Goal: Task Accomplishment & Management: Manage account settings

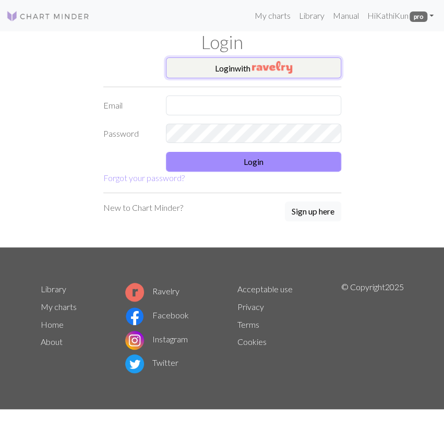
click at [320, 72] on button "Login with" at bounding box center [253, 67] width 175 height 21
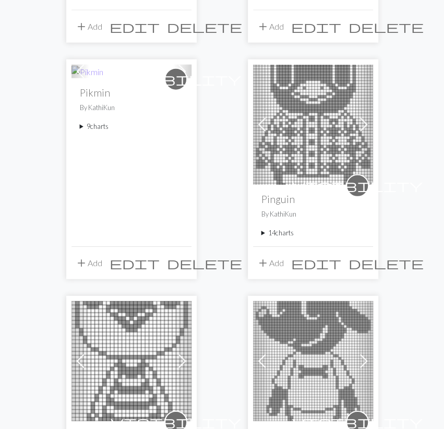
scroll to position [760, 0]
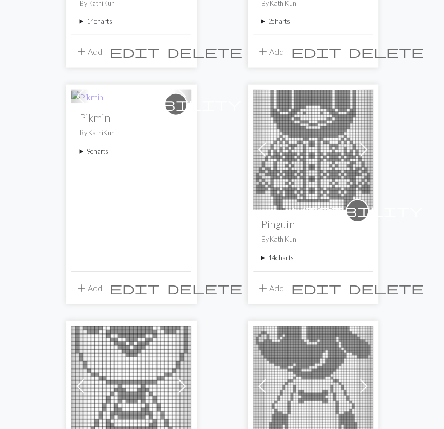
click at [102, 152] on summary "9 charts" at bounding box center [131, 152] width 103 height 10
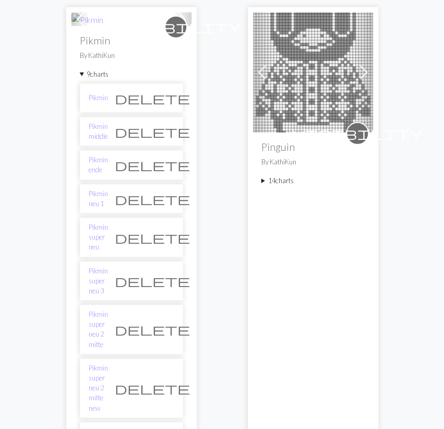
scroll to position [923, 0]
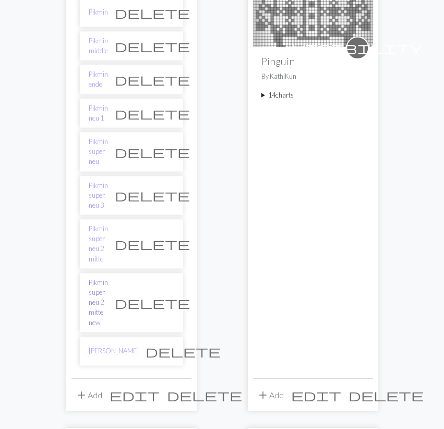
click at [108, 278] on link "Pikmin super neu 2 mitte new" at bounding box center [98, 303] width 19 height 50
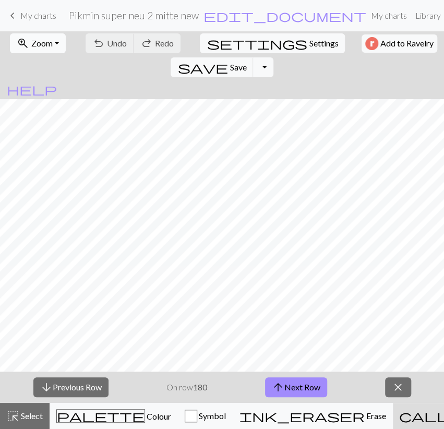
click at [46, 52] on button "zoom_in Zoom Zoom" at bounding box center [38, 43] width 56 height 20
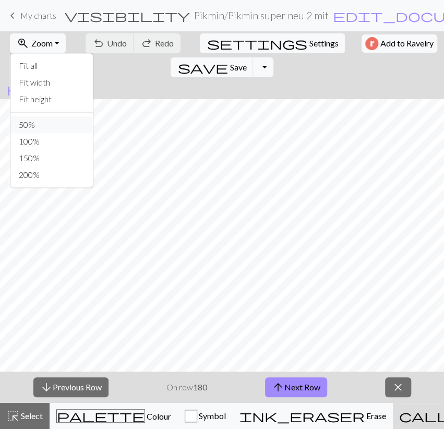
click at [44, 120] on button "50%" at bounding box center [51, 124] width 82 height 17
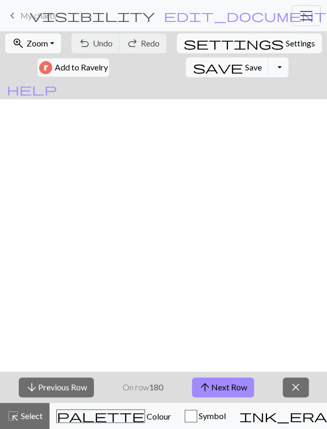
scroll to position [303, 0]
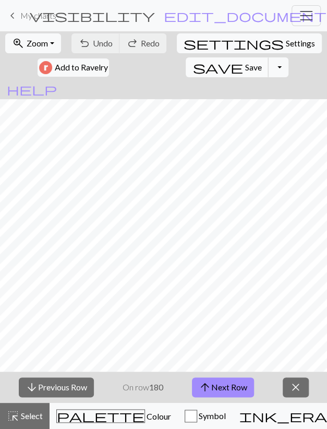
click at [245, 66] on span "Save" at bounding box center [253, 67] width 17 height 10
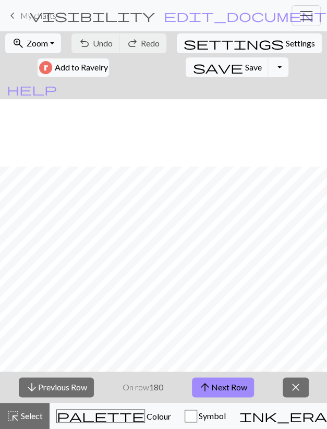
scroll to position [121, 0]
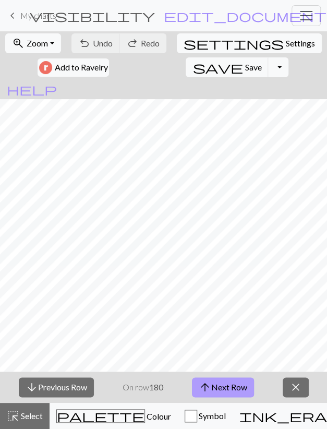
click at [243, 388] on button "arrow_upward Next Row" at bounding box center [223, 387] width 62 height 20
click at [245, 64] on span "Save" at bounding box center [253, 67] width 17 height 10
click at [231, 385] on button "arrow_upward Next Row" at bounding box center [223, 387] width 62 height 20
click at [186, 72] on button "save Save Save" at bounding box center [227, 67] width 83 height 20
click at [230, 386] on button "arrow_upward Next Row" at bounding box center [223, 387] width 62 height 20
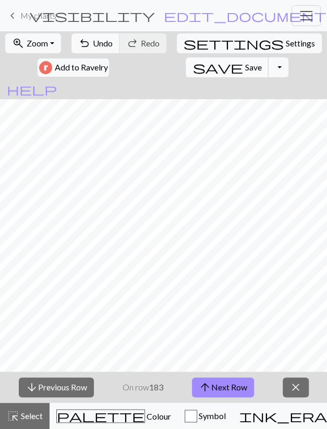
click at [245, 70] on span "Save" at bounding box center [253, 67] width 17 height 10
click at [244, 387] on button "arrow_upward Next Row" at bounding box center [223, 387] width 62 height 20
click at [186, 72] on button "save Save Save" at bounding box center [227, 67] width 83 height 20
click at [243, 380] on button "arrow_upward Next Row" at bounding box center [223, 387] width 62 height 20
click at [186, 68] on button "save Save Save" at bounding box center [227, 67] width 83 height 20
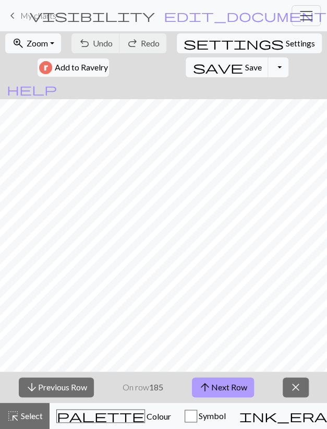
click at [239, 385] on button "arrow_upward Next Row" at bounding box center [223, 387] width 62 height 20
drag, startPoint x: 164, startPoint y: 73, endPoint x: 166, endPoint y: 87, distance: 13.7
click at [186, 73] on button "save Save Save" at bounding box center [227, 67] width 83 height 20
click at [215, 384] on button "arrow_upward Next Row" at bounding box center [223, 387] width 62 height 20
click at [245, 70] on span "Save" at bounding box center [253, 67] width 17 height 10
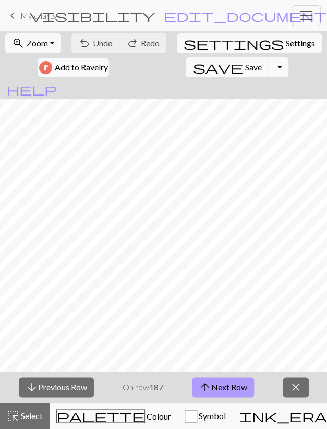
click at [218, 382] on button "arrow_upward Next Row" at bounding box center [223, 387] width 62 height 20
click at [245, 70] on span "Save" at bounding box center [253, 67] width 17 height 10
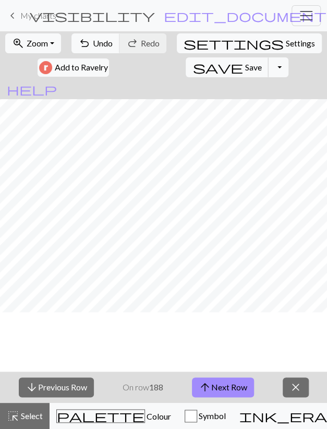
scroll to position [61, 0]
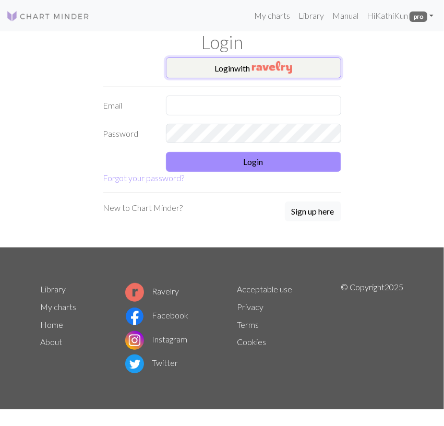
click at [282, 72] on img "button" at bounding box center [272, 67] width 40 height 13
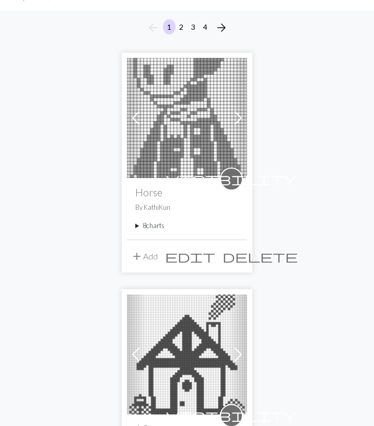
scroll to position [109, 0]
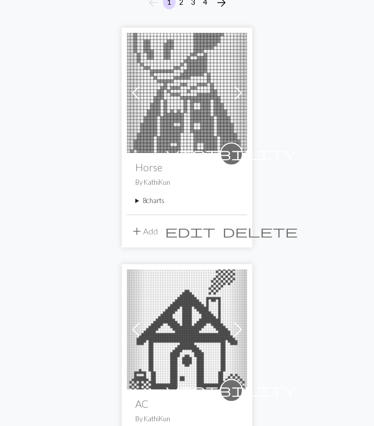
click at [152, 201] on summary "8 charts" at bounding box center [186, 201] width 103 height 10
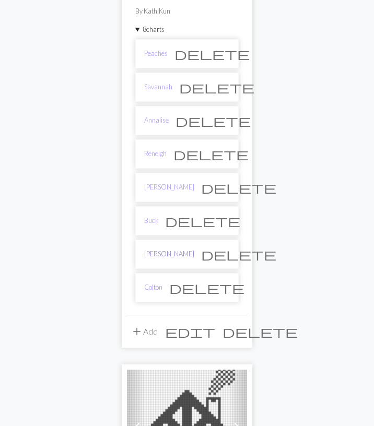
scroll to position [326, 0]
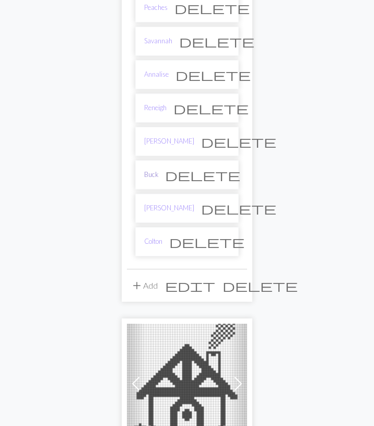
click at [153, 171] on link "Buck" at bounding box center [151, 175] width 14 height 10
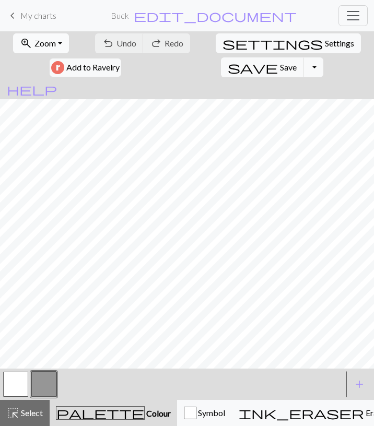
click at [52, 47] on button "zoom_in Zoom Zoom" at bounding box center [41, 43] width 56 height 20
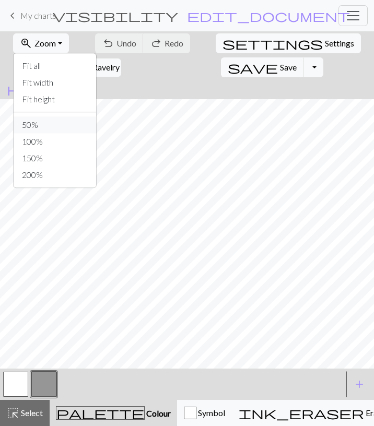
click at [30, 120] on button "50%" at bounding box center [55, 124] width 82 height 17
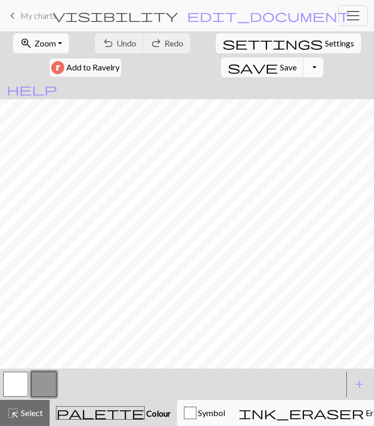
click at [323, 57] on button "Toggle Dropdown" at bounding box center [313, 67] width 20 height 20
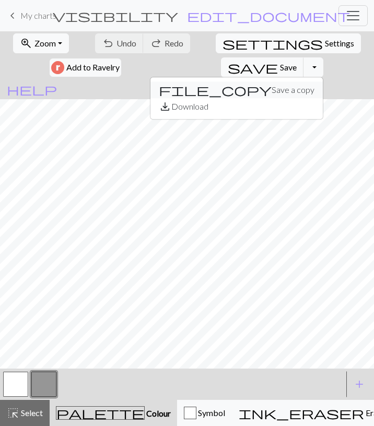
click at [323, 81] on button "file_copy Save a copy" at bounding box center [236, 89] width 172 height 17
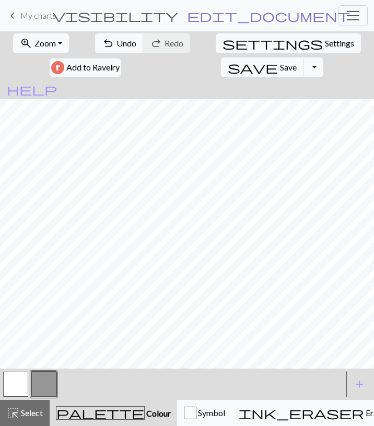
click at [251, 14] on span "edit_document" at bounding box center [268, 15] width 163 height 15
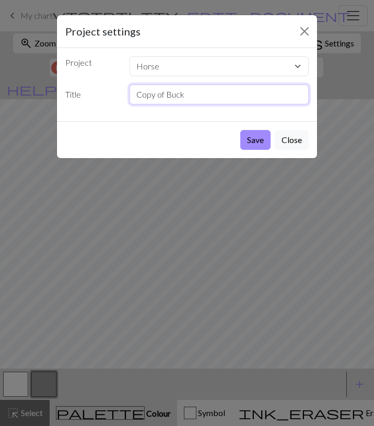
drag, startPoint x: 200, startPoint y: 96, endPoint x: 52, endPoint y: 111, distance: 149.0
click at [129, 104] on input "Copy of Buck" at bounding box center [219, 95] width 180 height 20
type input "Ed"
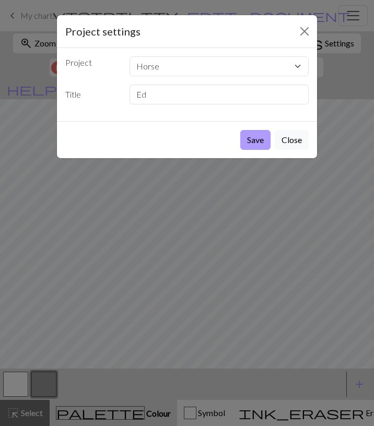
click at [259, 137] on button "Save" at bounding box center [255, 140] width 30 height 20
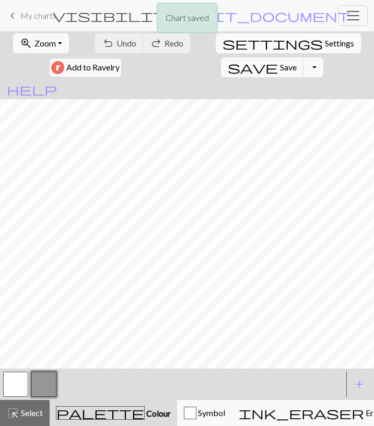
click at [325, 45] on span "Settings" at bounding box center [339, 43] width 29 height 13
select select "aran"
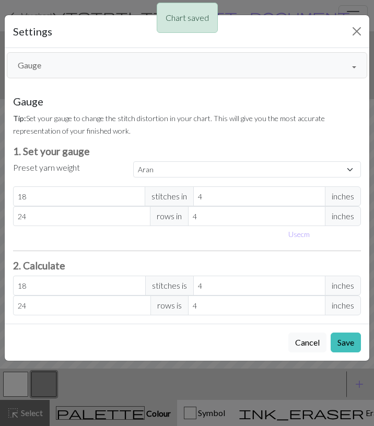
drag, startPoint x: 180, startPoint y: 61, endPoint x: 177, endPoint y: 67, distance: 7.0
click at [180, 61] on button "Gauge" at bounding box center [187, 65] width 360 height 26
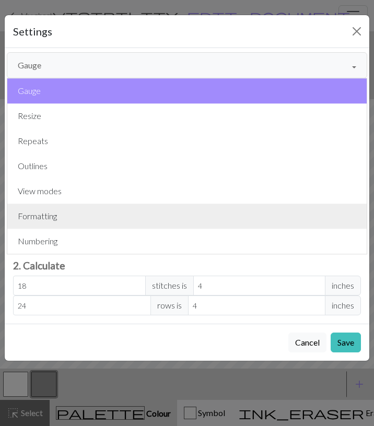
click at [84, 220] on button "Formatting" at bounding box center [186, 216] width 359 height 25
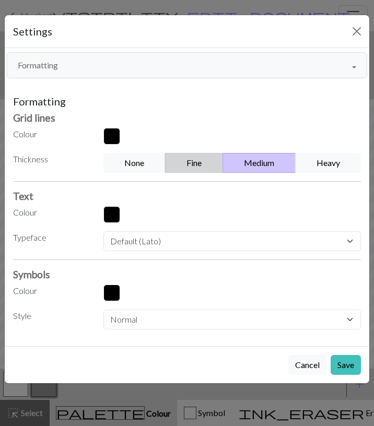
click at [195, 160] on button "Fine" at bounding box center [194, 163] width 58 height 20
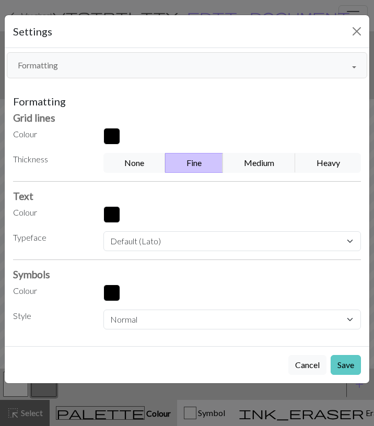
click at [348, 359] on button "Save" at bounding box center [345, 365] width 30 height 20
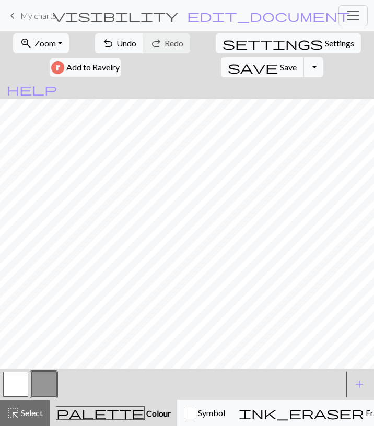
click at [297, 62] on span "Save" at bounding box center [288, 67] width 17 height 10
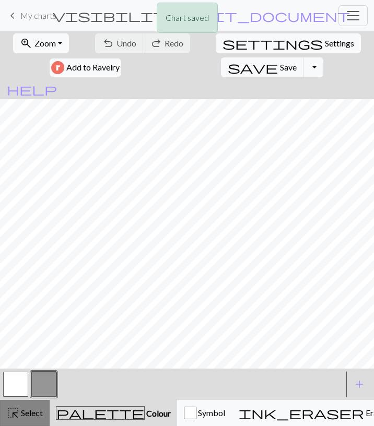
click at [34, 412] on span "Select" at bounding box center [30, 413] width 23 height 10
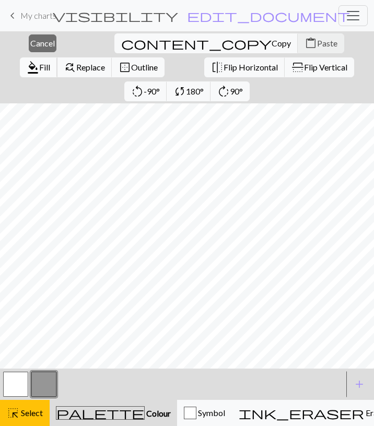
click at [39, 60] on span "format_color_fill" at bounding box center [33, 67] width 13 height 15
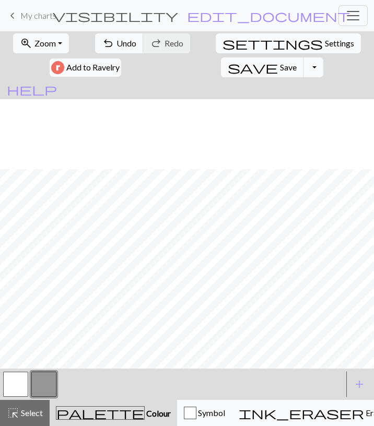
scroll to position [191, 0]
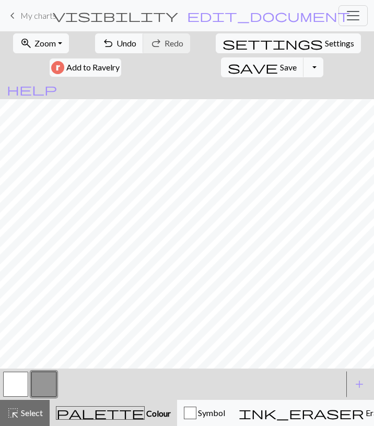
click at [15, 381] on button "button" at bounding box center [15, 384] width 25 height 25
click at [107, 52] on button "undo Undo Undo" at bounding box center [119, 43] width 49 height 20
click at [46, 385] on button "button" at bounding box center [43, 384] width 25 height 25
click at [26, 381] on button "button" at bounding box center [15, 384] width 25 height 25
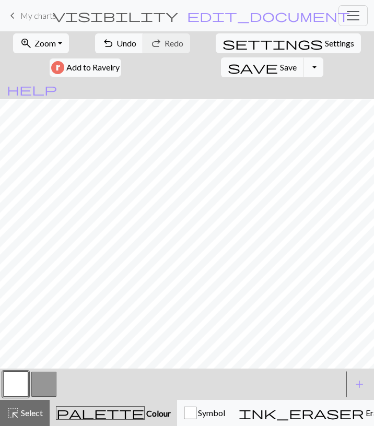
click at [45, 380] on button "button" at bounding box center [43, 384] width 25 height 25
click at [116, 46] on span "Undo" at bounding box center [126, 43] width 20 height 10
click at [103, 49] on button "undo Undo Undo" at bounding box center [119, 43] width 49 height 20
click at [26, 380] on button "button" at bounding box center [15, 384] width 25 height 25
click at [44, 383] on button "button" at bounding box center [43, 384] width 25 height 25
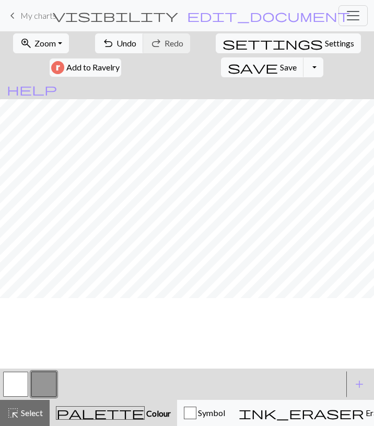
scroll to position [9, 0]
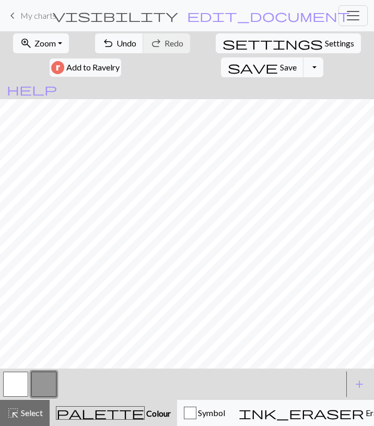
click at [21, 380] on button "button" at bounding box center [15, 384] width 25 height 25
click at [99, 52] on button "undo Undo Undo" at bounding box center [119, 43] width 49 height 20
drag, startPoint x: 101, startPoint y: 49, endPoint x: 133, endPoint y: 73, distance: 39.9
click at [101, 49] on button "undo Undo Undo" at bounding box center [119, 43] width 49 height 20
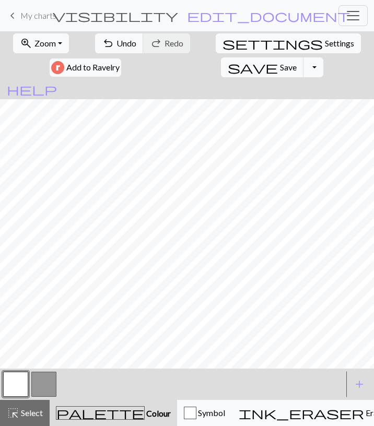
click at [41, 384] on button "button" at bounding box center [43, 384] width 25 height 25
click at [19, 387] on button "button" at bounding box center [15, 384] width 25 height 25
drag, startPoint x: 105, startPoint y: 46, endPoint x: 121, endPoint y: 73, distance: 30.4
click at [116, 46] on span "Undo" at bounding box center [126, 43] width 20 height 10
click at [48, 380] on button "button" at bounding box center [43, 384] width 25 height 25
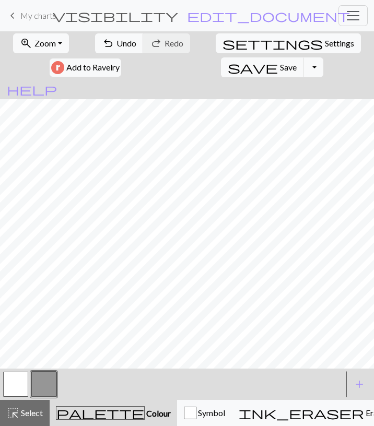
click at [21, 383] on button "button" at bounding box center [15, 384] width 25 height 25
click at [37, 383] on button "button" at bounding box center [43, 384] width 25 height 25
click at [116, 44] on span "Undo" at bounding box center [126, 43] width 20 height 10
click at [116, 43] on span "Undo" at bounding box center [126, 43] width 20 height 10
drag, startPoint x: 22, startPoint y: 395, endPoint x: 25, endPoint y: 380, distance: 15.4
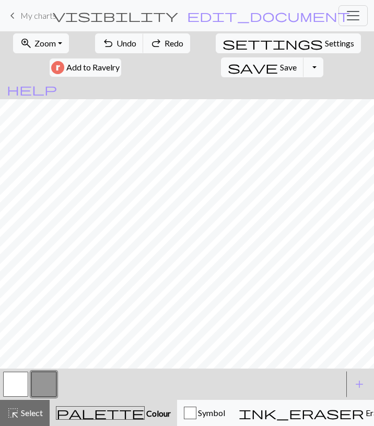
click at [22, 394] on button "button" at bounding box center [15, 384] width 25 height 25
click at [43, 377] on button "button" at bounding box center [43, 384] width 25 height 25
click at [20, 381] on button "button" at bounding box center [15, 384] width 25 height 25
click at [36, 385] on button "button" at bounding box center [43, 384] width 25 height 25
click at [23, 383] on button "button" at bounding box center [15, 384] width 25 height 25
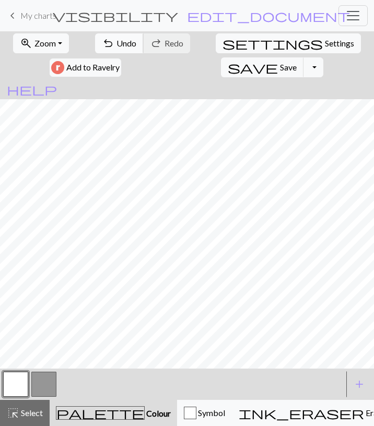
click at [116, 47] on span "Undo" at bounding box center [126, 43] width 20 height 10
click at [116, 46] on span "Undo" at bounding box center [126, 43] width 20 height 10
click at [107, 43] on button "undo Undo Undo" at bounding box center [119, 43] width 49 height 20
click at [116, 44] on span "Undo" at bounding box center [126, 43] width 20 height 10
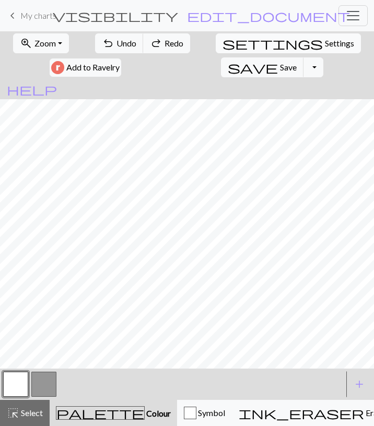
click at [325, 46] on span "Settings" at bounding box center [339, 43] width 29 height 13
select select "aran"
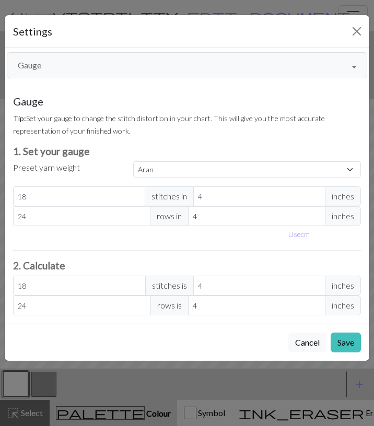
click at [146, 69] on button "Gauge" at bounding box center [187, 65] width 360 height 26
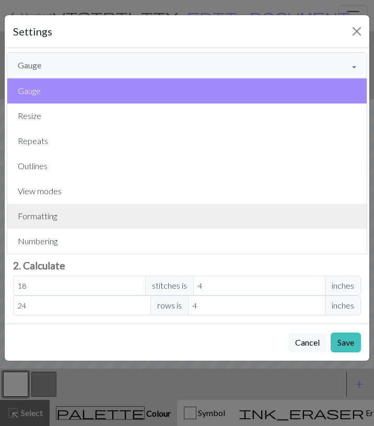
click at [96, 210] on button "Formatting" at bounding box center [186, 216] width 359 height 25
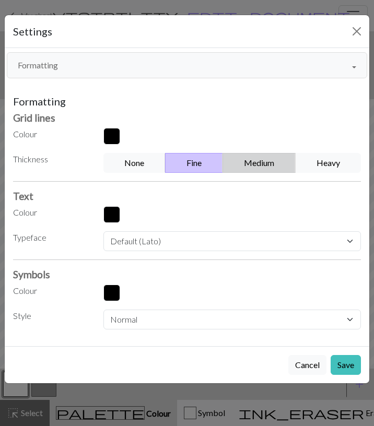
click at [252, 163] on button "Medium" at bounding box center [258, 163] width 73 height 20
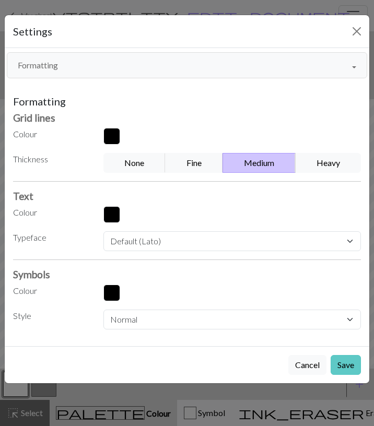
click at [347, 362] on button "Save" at bounding box center [345, 365] width 30 height 20
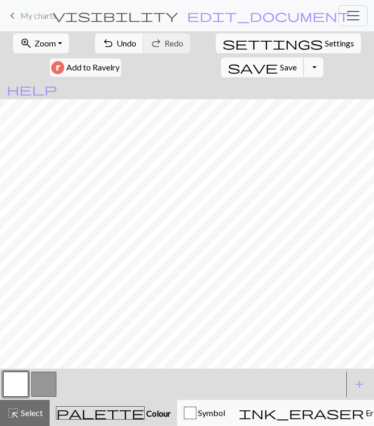
click at [278, 60] on span "save" at bounding box center [253, 67] width 50 height 15
click at [323, 57] on button "Toggle Dropdown" at bounding box center [313, 67] width 20 height 20
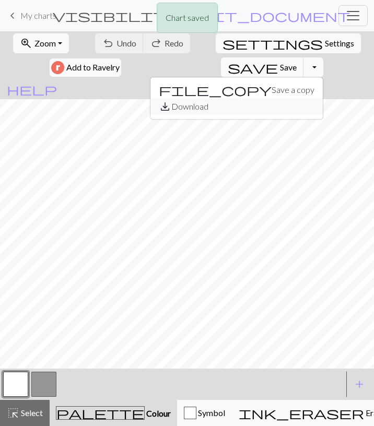
click at [323, 98] on button "save_alt Download" at bounding box center [236, 106] width 172 height 17
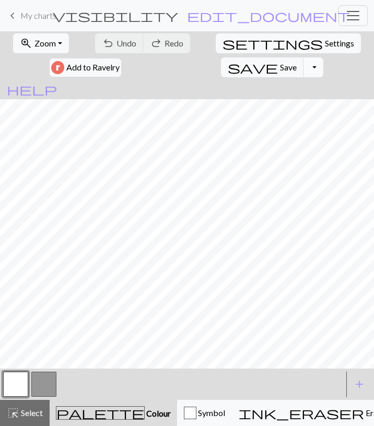
click at [323, 57] on button "Toggle Dropdown" at bounding box center [313, 67] width 20 height 20
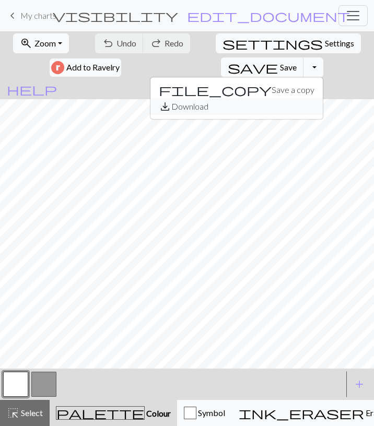
click at [318, 98] on button "save_alt Download" at bounding box center [236, 106] width 172 height 17
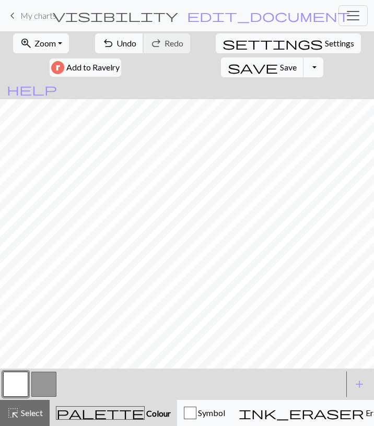
click at [116, 44] on span "Undo" at bounding box center [126, 43] width 20 height 10
click at [108, 44] on button "undo Undo Undo" at bounding box center [119, 43] width 49 height 20
click at [278, 60] on span "save" at bounding box center [253, 67] width 50 height 15
click at [44, 14] on span "My charts" at bounding box center [38, 15] width 36 height 10
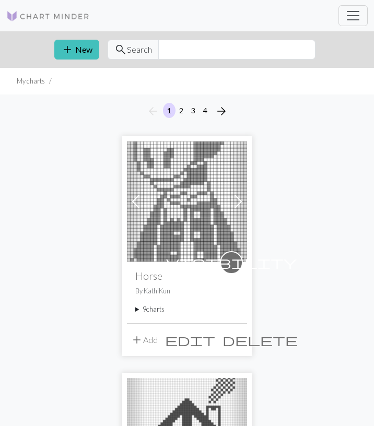
click at [167, 310] on summary "9 charts" at bounding box center [186, 309] width 103 height 10
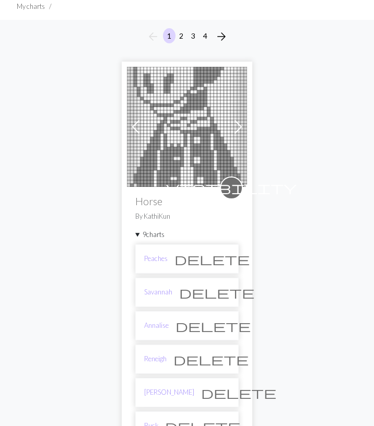
scroll to position [163, 0]
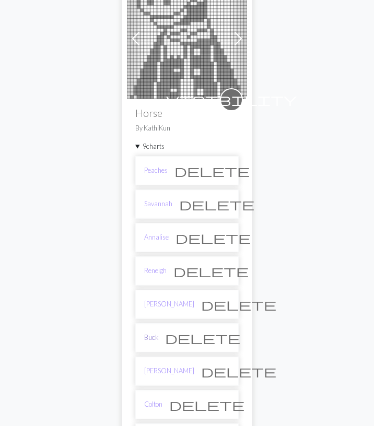
click at [154, 333] on link "Buck" at bounding box center [151, 338] width 14 height 10
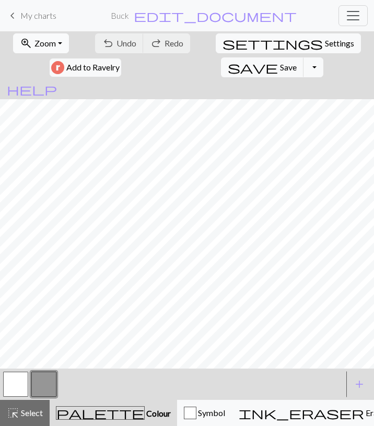
click at [41, 51] on button "zoom_in Zoom Zoom" at bounding box center [41, 43] width 56 height 20
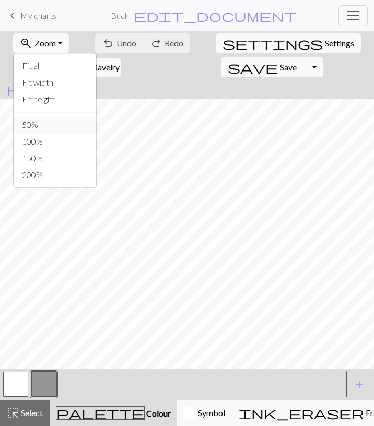
click at [33, 121] on button "50%" at bounding box center [55, 124] width 82 height 17
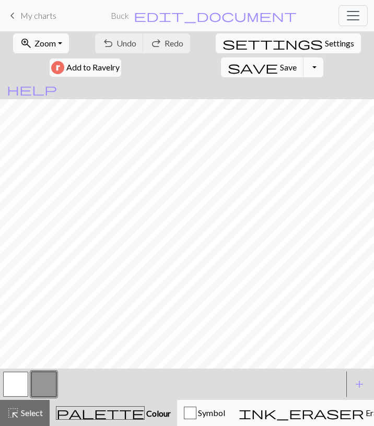
click at [323, 57] on button "Toggle Dropdown" at bounding box center [313, 67] width 20 height 20
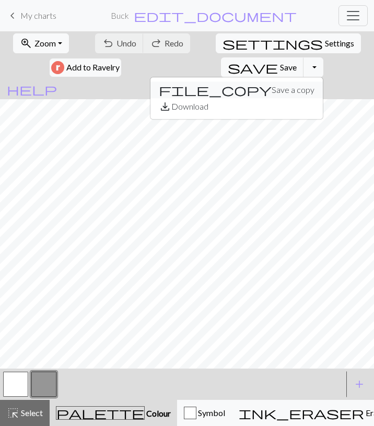
click at [323, 81] on button "file_copy Save a copy" at bounding box center [236, 89] width 172 height 17
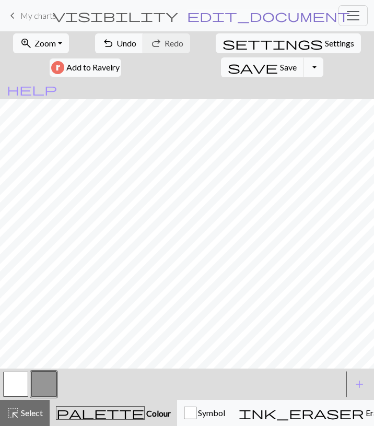
click at [249, 12] on span "edit_document" at bounding box center [268, 15] width 163 height 15
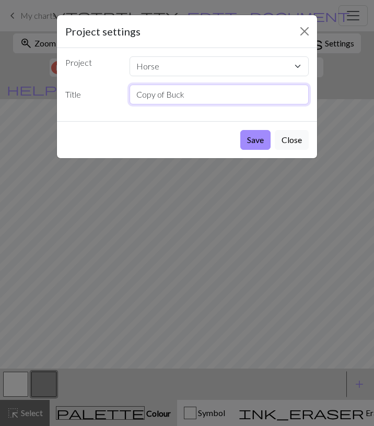
drag, startPoint x: 125, startPoint y: 111, endPoint x: 72, endPoint y: 114, distance: 53.4
click at [129, 104] on input "Copy of Buck" at bounding box center [219, 95] width 180 height 20
type input "[PERSON_NAME]"
click at [240, 130] on button "Save" at bounding box center [255, 140] width 30 height 20
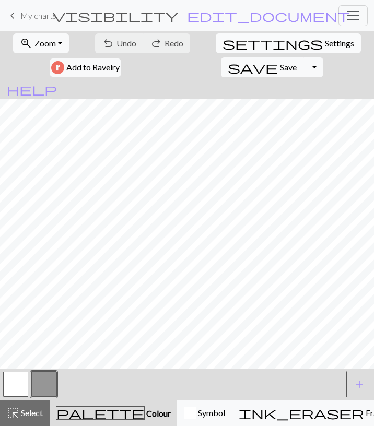
click at [325, 44] on span "Settings" at bounding box center [339, 43] width 29 height 13
select select "aran"
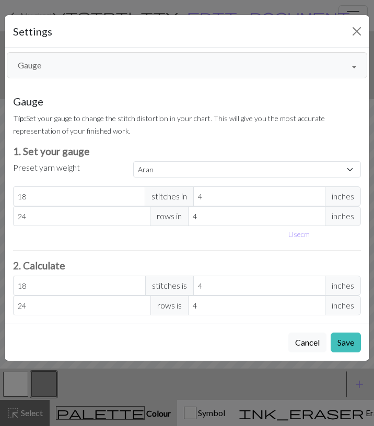
click at [151, 71] on button "Gauge" at bounding box center [187, 65] width 360 height 26
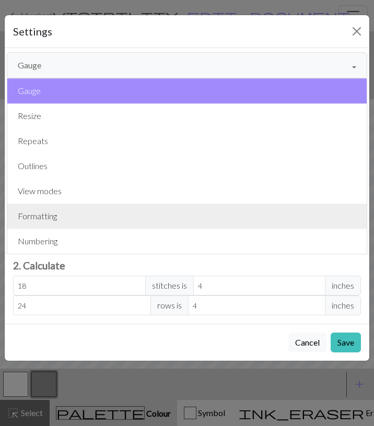
click at [92, 207] on button "Formatting" at bounding box center [186, 216] width 359 height 25
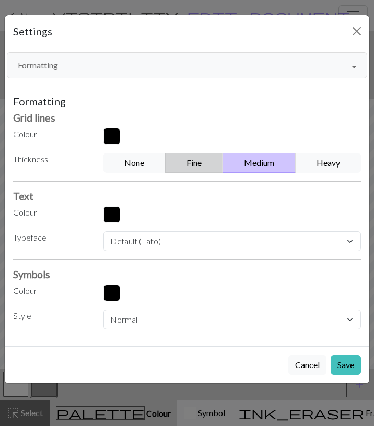
click at [212, 170] on button "Fine" at bounding box center [194, 163] width 58 height 20
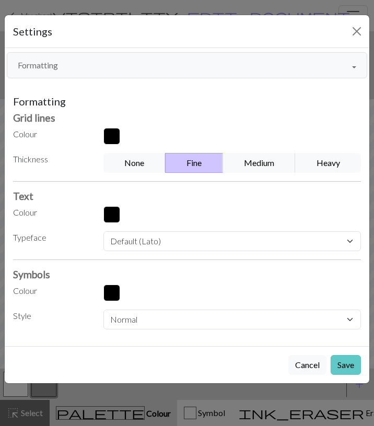
click at [348, 357] on button "Save" at bounding box center [345, 365] width 30 height 20
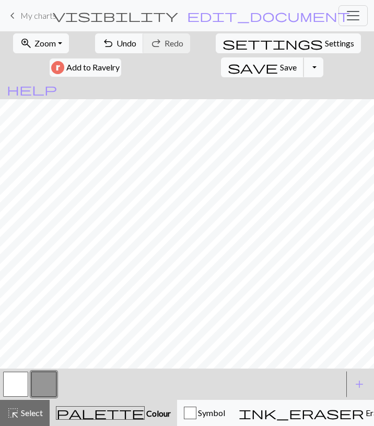
click at [278, 60] on span "save" at bounding box center [253, 67] width 50 height 15
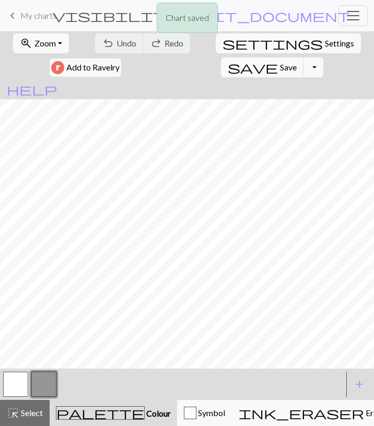
drag, startPoint x: 14, startPoint y: 412, endPoint x: 30, endPoint y: 373, distance: 42.4
click at [14, 412] on span "highlight_alt" at bounding box center [13, 413] width 13 height 15
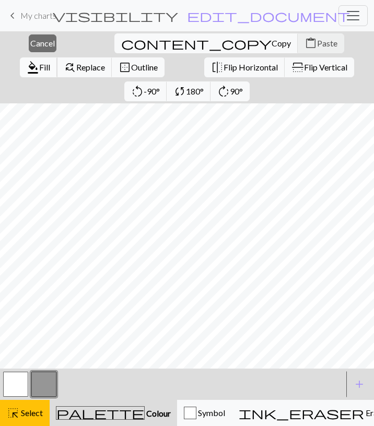
click at [39, 60] on span "format_color_fill" at bounding box center [33, 67] width 13 height 15
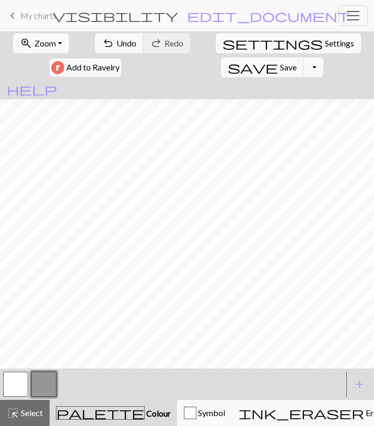
click at [18, 385] on button "button" at bounding box center [15, 384] width 25 height 25
click at [45, 379] on button "button" at bounding box center [43, 384] width 25 height 25
click at [21, 380] on button "button" at bounding box center [15, 384] width 25 height 25
click at [37, 389] on button "button" at bounding box center [43, 384] width 25 height 25
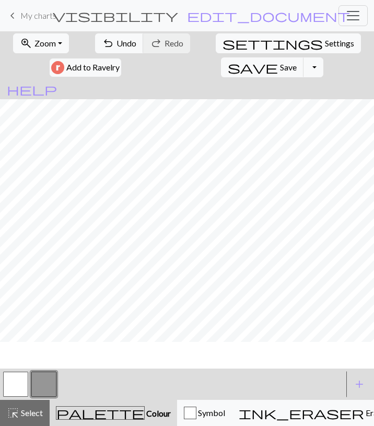
scroll to position [131, 0]
click at [20, 382] on button "button" at bounding box center [15, 384] width 25 height 25
click at [40, 392] on button "button" at bounding box center [43, 384] width 25 height 25
drag, startPoint x: 21, startPoint y: 382, endPoint x: 27, endPoint y: 372, distance: 11.5
click at [22, 381] on button "button" at bounding box center [15, 384] width 25 height 25
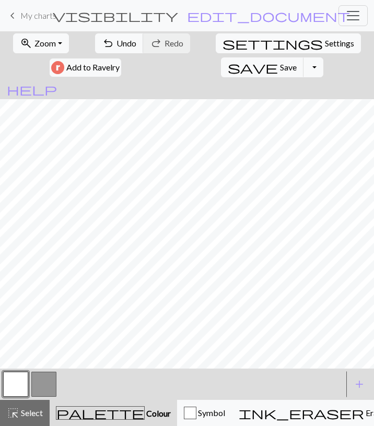
click at [34, 377] on button "button" at bounding box center [43, 384] width 25 height 25
click at [19, 387] on button "button" at bounding box center [15, 384] width 25 height 25
click at [53, 381] on button "button" at bounding box center [43, 384] width 25 height 25
click at [22, 385] on button "button" at bounding box center [15, 384] width 25 height 25
click at [47, 381] on button "button" at bounding box center [43, 384] width 25 height 25
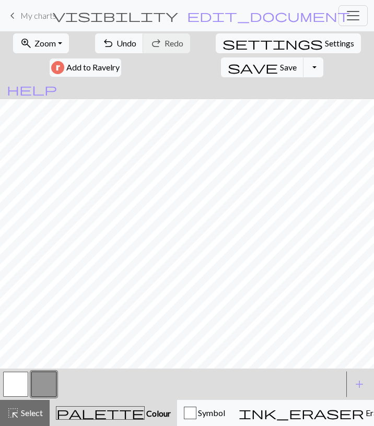
click at [21, 381] on button "button" at bounding box center [15, 384] width 25 height 25
drag, startPoint x: 48, startPoint y: 378, endPoint x: 51, endPoint y: 372, distance: 7.5
click at [48, 378] on button "button" at bounding box center [43, 384] width 25 height 25
drag, startPoint x: 19, startPoint y: 378, endPoint x: 26, endPoint y: 371, distance: 9.6
click at [19, 378] on button "button" at bounding box center [15, 384] width 25 height 25
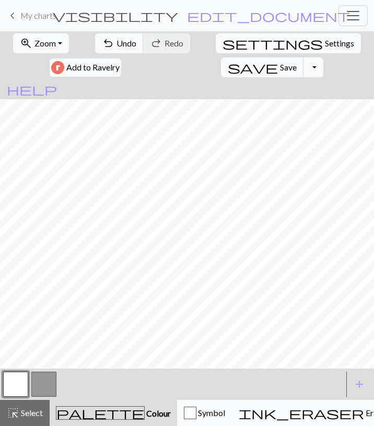
click at [45, 377] on button "button" at bounding box center [43, 384] width 25 height 25
click at [22, 384] on button "button" at bounding box center [15, 384] width 25 height 25
click at [39, 379] on button "button" at bounding box center [43, 384] width 25 height 25
drag, startPoint x: 20, startPoint y: 381, endPoint x: 29, endPoint y: 373, distance: 11.1
click at [21, 380] on button "button" at bounding box center [15, 384] width 25 height 25
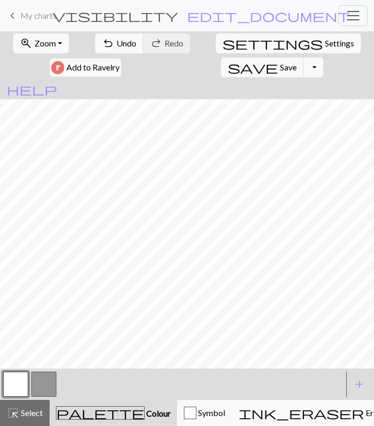
click at [38, 388] on button "button" at bounding box center [43, 384] width 25 height 25
click at [98, 51] on button "undo Undo Undo" at bounding box center [119, 43] width 49 height 20
click at [97, 49] on button "undo Undo Undo" at bounding box center [119, 43] width 49 height 20
click at [23, 380] on button "button" at bounding box center [15, 384] width 25 height 25
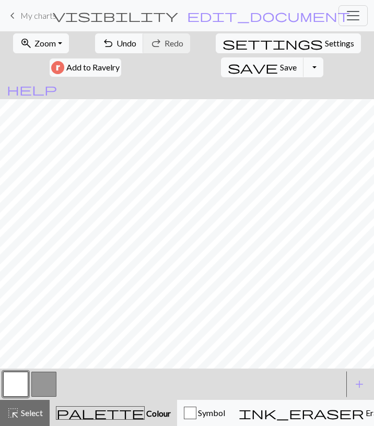
drag, startPoint x: 46, startPoint y: 381, endPoint x: 66, endPoint y: 369, distance: 22.9
click at [46, 381] on button "button" at bounding box center [43, 384] width 25 height 25
click at [14, 386] on button "button" at bounding box center [15, 384] width 25 height 25
click at [116, 47] on span "Undo" at bounding box center [126, 43] width 20 height 10
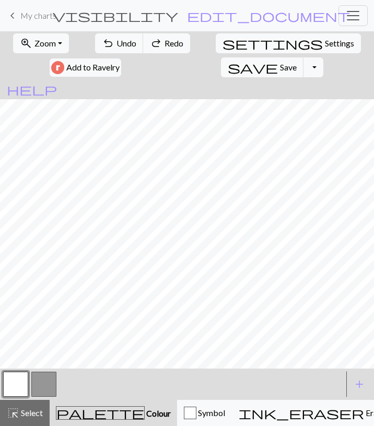
click at [41, 382] on button "button" at bounding box center [43, 384] width 25 height 25
click at [116, 42] on span "Undo" at bounding box center [126, 43] width 20 height 10
click at [116, 43] on span "Undo" at bounding box center [126, 43] width 20 height 10
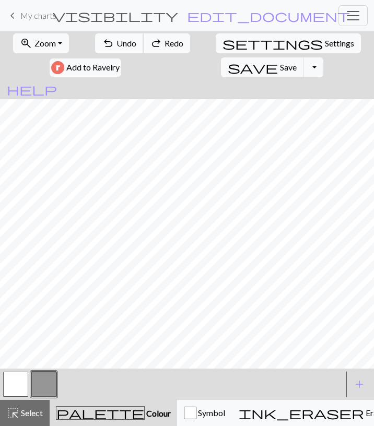
click at [116, 42] on span "Undo" at bounding box center [126, 43] width 20 height 10
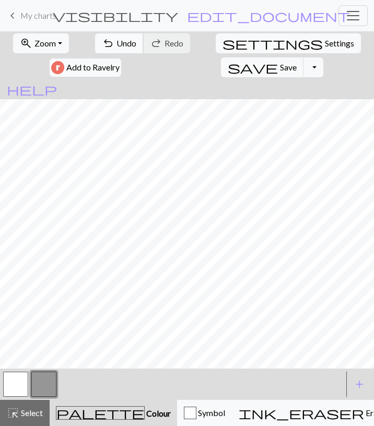
click at [95, 50] on button "undo Undo Undo" at bounding box center [119, 43] width 49 height 20
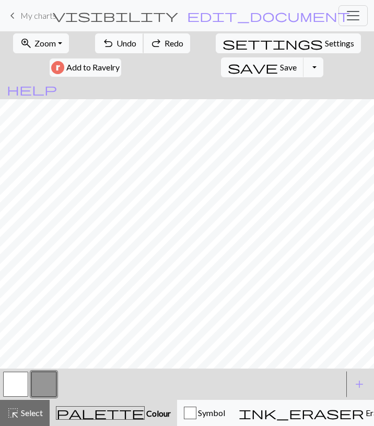
click at [95, 49] on button "undo Undo Undo" at bounding box center [119, 43] width 49 height 20
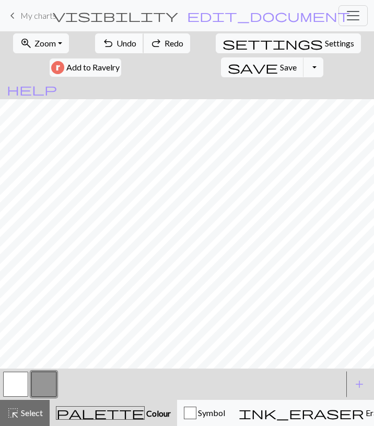
click at [95, 49] on button "undo Undo Undo" at bounding box center [119, 43] width 49 height 20
click at [116, 44] on span "Undo" at bounding box center [126, 43] width 20 height 10
click at [105, 50] on button "undo Undo Undo" at bounding box center [119, 43] width 49 height 20
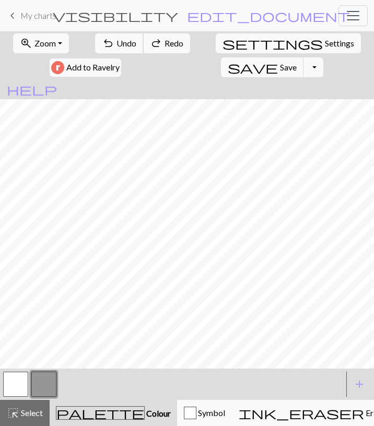
click at [105, 50] on button "undo Undo Undo" at bounding box center [119, 43] width 49 height 20
click at [143, 49] on button "redo Redo Redo" at bounding box center [166, 43] width 47 height 20
drag, startPoint x: 22, startPoint y: 383, endPoint x: 29, endPoint y: 373, distance: 11.7
click at [23, 381] on button "button" at bounding box center [15, 384] width 25 height 25
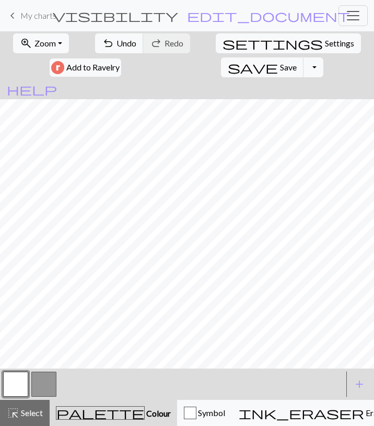
click at [49, 381] on button "button" at bounding box center [43, 384] width 25 height 25
click at [12, 379] on button "button" at bounding box center [15, 384] width 25 height 25
click at [42, 378] on button "button" at bounding box center [43, 384] width 25 height 25
click at [21, 380] on button "button" at bounding box center [15, 384] width 25 height 25
click at [42, 378] on button "button" at bounding box center [43, 384] width 25 height 25
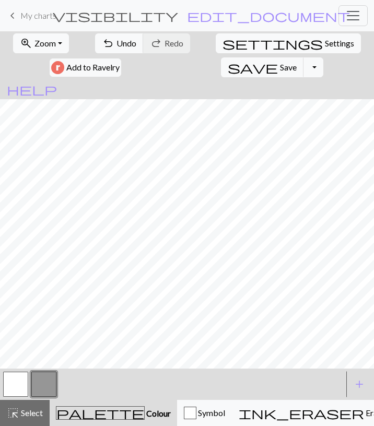
click at [21, 383] on button "button" at bounding box center [15, 384] width 25 height 25
click at [99, 51] on button "undo Undo Undo" at bounding box center [119, 43] width 49 height 20
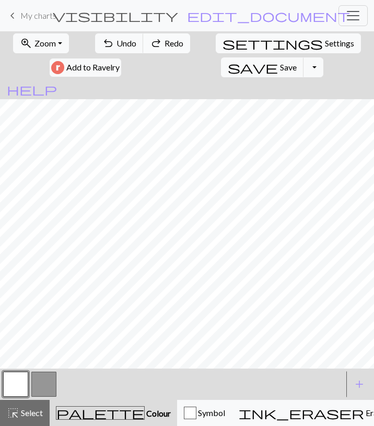
click at [150, 45] on span "redo" at bounding box center [156, 43] width 13 height 15
click at [150, 46] on span "redo" at bounding box center [156, 43] width 13 height 15
click at [43, 386] on button "button" at bounding box center [43, 384] width 25 height 25
click at [102, 49] on span "undo" at bounding box center [108, 43] width 13 height 15
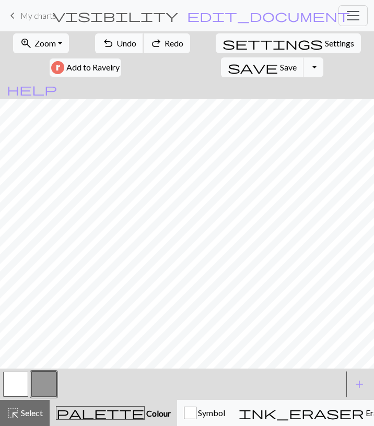
click at [102, 49] on span "undo" at bounding box center [108, 43] width 13 height 15
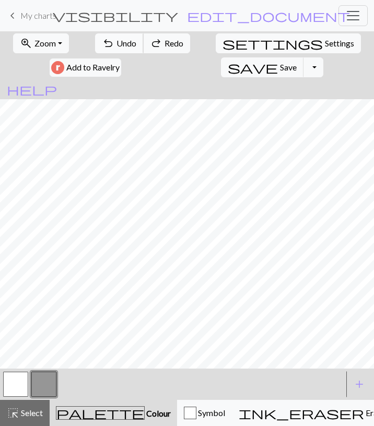
click at [102, 50] on span "undo" at bounding box center [108, 43] width 13 height 15
click at [19, 381] on button "button" at bounding box center [15, 384] width 25 height 25
click at [108, 44] on button "undo Undo Undo" at bounding box center [119, 43] width 49 height 20
click at [32, 387] on button "button" at bounding box center [43, 384] width 25 height 25
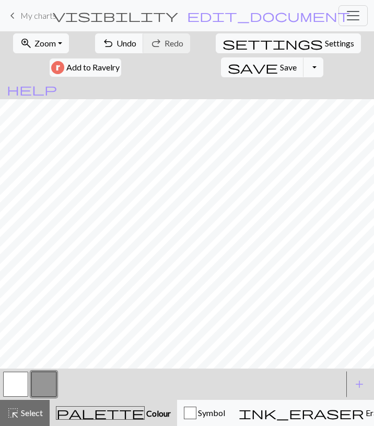
click at [22, 383] on button "button" at bounding box center [15, 384] width 25 height 25
click at [46, 387] on button "button" at bounding box center [43, 384] width 25 height 25
click at [24, 382] on button "button" at bounding box center [15, 384] width 25 height 25
click at [43, 376] on button "button" at bounding box center [43, 384] width 25 height 25
click at [27, 375] on button "button" at bounding box center [15, 384] width 25 height 25
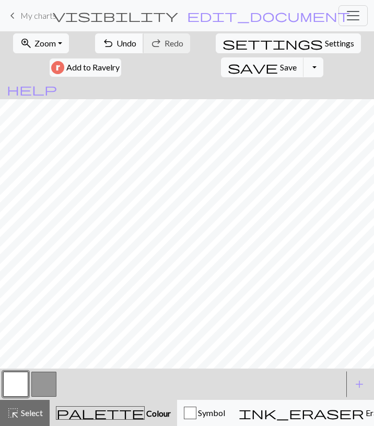
click at [95, 49] on button "undo Undo Undo" at bounding box center [119, 43] width 49 height 20
click at [95, 48] on button "undo Undo Undo" at bounding box center [119, 43] width 49 height 20
click at [116, 48] on span "Undo" at bounding box center [126, 43] width 20 height 10
click at [44, 382] on button "button" at bounding box center [43, 384] width 25 height 25
drag, startPoint x: 21, startPoint y: 379, endPoint x: 28, endPoint y: 369, distance: 11.7
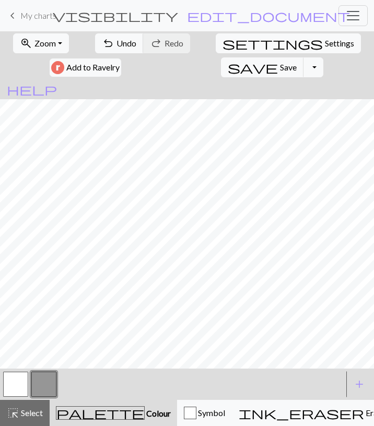
click at [23, 376] on button "button" at bounding box center [15, 384] width 25 height 25
click at [39, 383] on button "button" at bounding box center [43, 384] width 25 height 25
click at [18, 394] on button "button" at bounding box center [15, 384] width 25 height 25
click at [52, 389] on button "button" at bounding box center [43, 384] width 25 height 25
click at [22, 391] on button "button" at bounding box center [15, 384] width 25 height 25
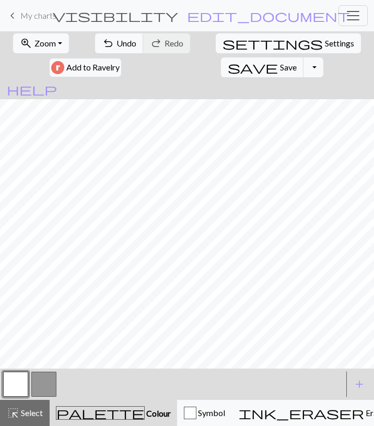
click at [40, 380] on button "button" at bounding box center [43, 384] width 25 height 25
click at [17, 390] on button "button" at bounding box center [15, 384] width 25 height 25
click at [49, 386] on button "button" at bounding box center [43, 384] width 25 height 25
click at [116, 45] on span "Undo" at bounding box center [126, 43] width 20 height 10
click at [116, 46] on span "Undo" at bounding box center [126, 43] width 20 height 10
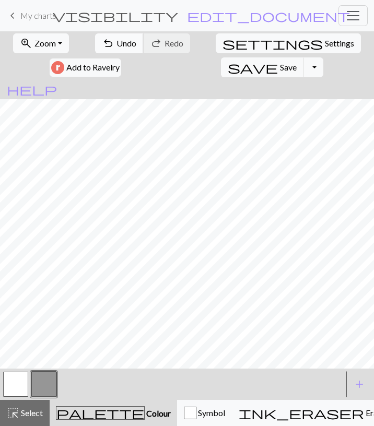
click at [116, 44] on span "Undo" at bounding box center [126, 43] width 20 height 10
click at [26, 380] on button "button" at bounding box center [15, 384] width 25 height 25
click at [41, 383] on button "button" at bounding box center [43, 384] width 25 height 25
click at [25, 380] on button "button" at bounding box center [15, 384] width 25 height 25
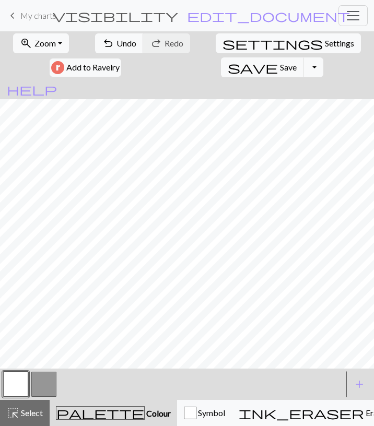
click at [44, 389] on button "button" at bounding box center [43, 384] width 25 height 25
click at [19, 375] on button "button" at bounding box center [15, 384] width 25 height 25
click at [325, 40] on span "Settings" at bounding box center [339, 43] width 29 height 13
select select "aran"
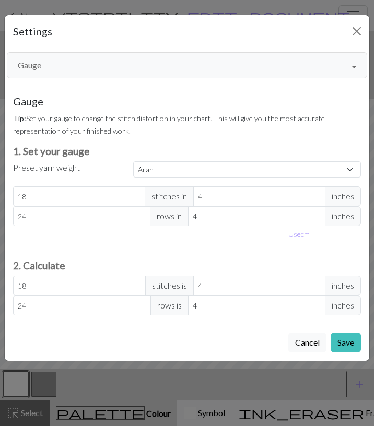
click at [152, 76] on button "Gauge" at bounding box center [187, 65] width 360 height 26
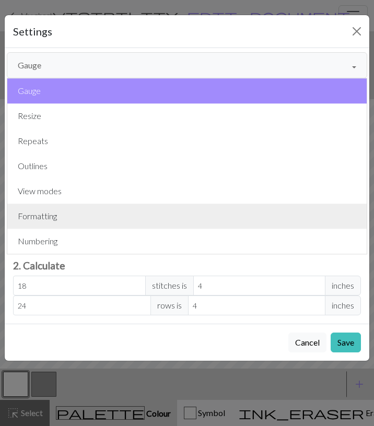
click at [104, 209] on button "Formatting" at bounding box center [186, 216] width 359 height 25
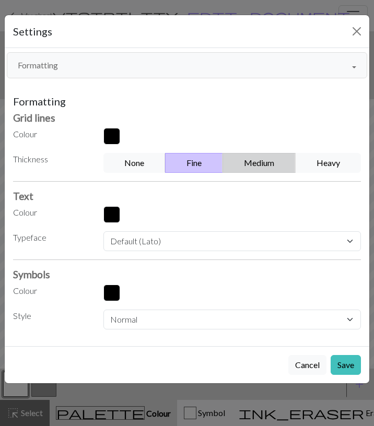
click at [247, 157] on button "Medium" at bounding box center [258, 163] width 73 height 20
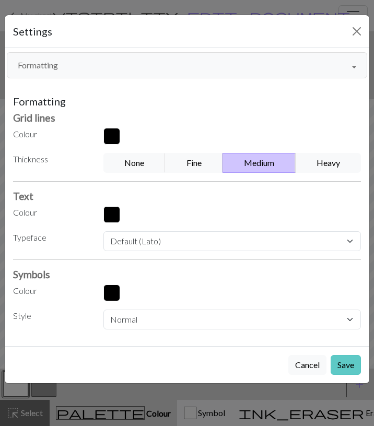
click at [343, 359] on button "Save" at bounding box center [345, 365] width 30 height 20
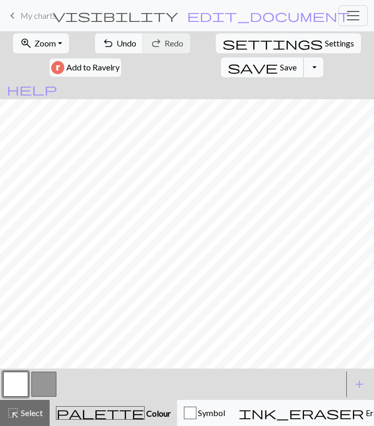
click at [297, 62] on span "Save" at bounding box center [288, 67] width 17 height 10
click at [323, 57] on button "Toggle Dropdown" at bounding box center [313, 67] width 20 height 20
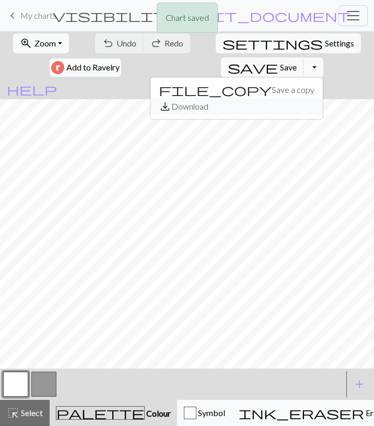
click at [323, 98] on button "save_alt Download" at bounding box center [236, 106] width 172 height 17
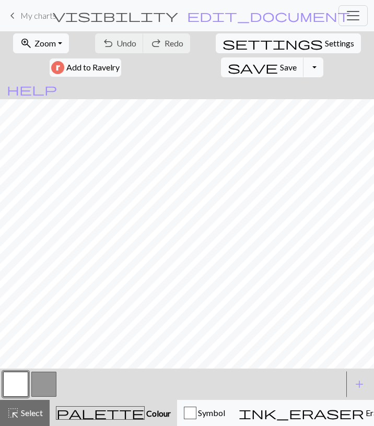
click at [150, 22] on form "visibility Horse / [PERSON_NAME] edit_document Edit settings" at bounding box center [201, 15] width 217 height 18
click at [48, 19] on span "My charts" at bounding box center [38, 15] width 36 height 10
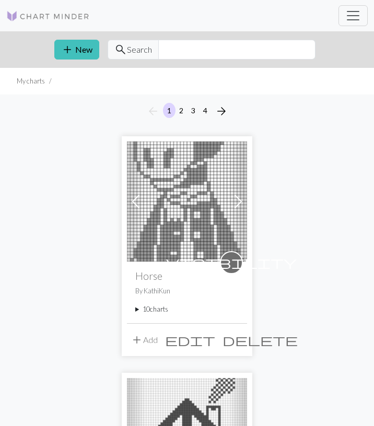
click at [156, 307] on summary "10 charts" at bounding box center [186, 309] width 103 height 10
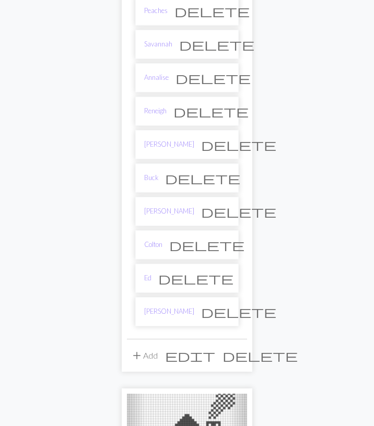
scroll to position [326, 0]
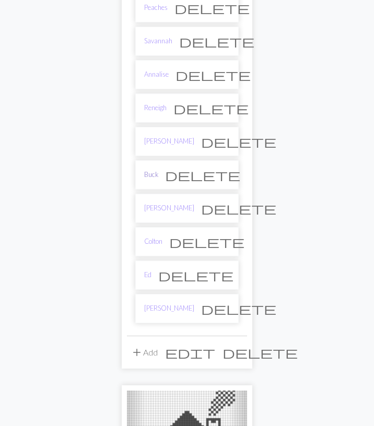
click at [155, 171] on link "Buck" at bounding box center [151, 175] width 14 height 10
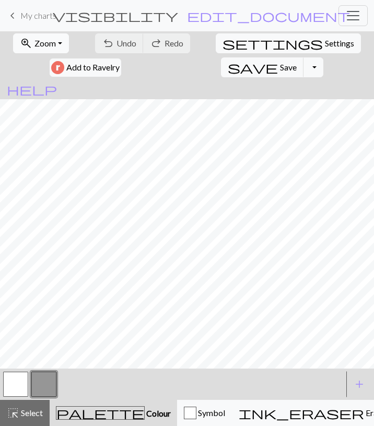
click at [43, 47] on span "Zoom" at bounding box center [44, 43] width 21 height 10
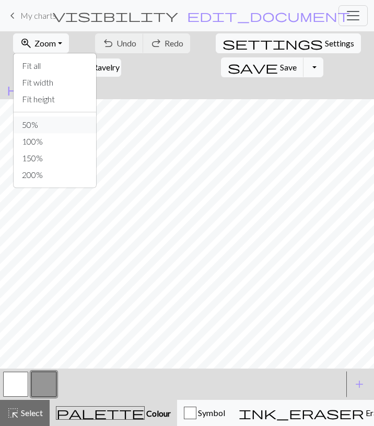
click at [41, 122] on button "50%" at bounding box center [55, 124] width 82 height 17
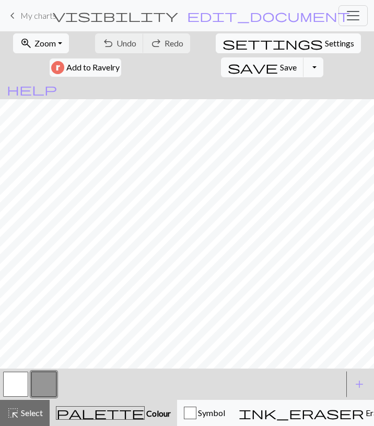
click at [325, 43] on span "Settings" at bounding box center [339, 43] width 29 height 13
select select "aran"
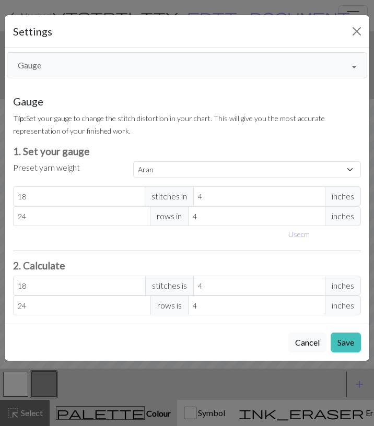
click at [130, 61] on button "Gauge" at bounding box center [187, 65] width 360 height 26
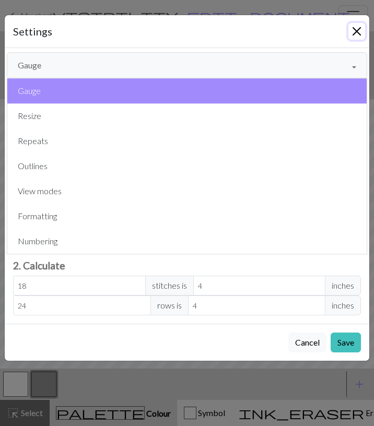
click at [361, 33] on button "Close" at bounding box center [356, 31] width 17 height 17
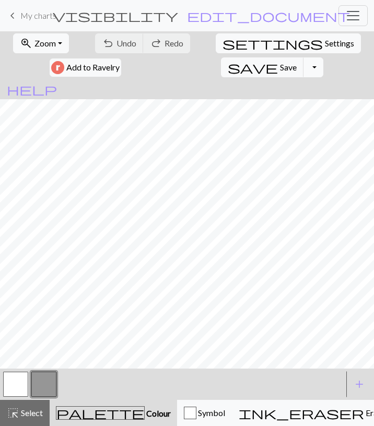
click at [323, 57] on button "Toggle Dropdown" at bounding box center [313, 67] width 20 height 20
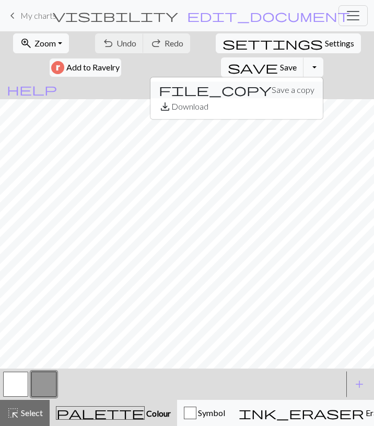
click at [323, 81] on button "file_copy Save a copy" at bounding box center [236, 89] width 172 height 17
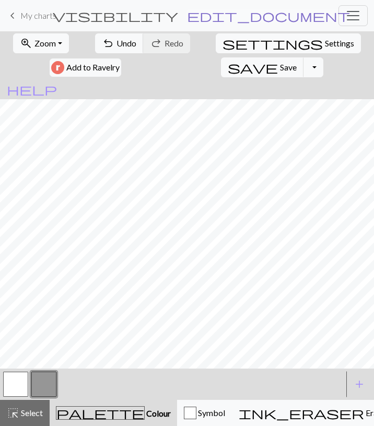
click at [248, 16] on span "edit_document" at bounding box center [268, 15] width 163 height 15
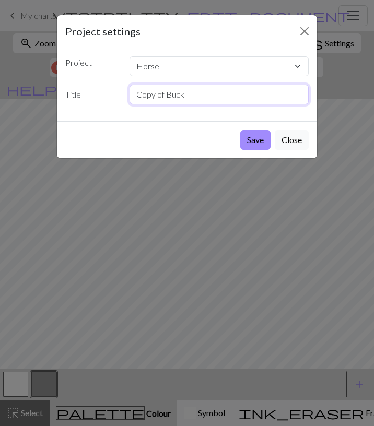
drag, startPoint x: 215, startPoint y: 89, endPoint x: 7, endPoint y: 100, distance: 208.1
click at [129, 100] on input "Copy of Buck" at bounding box center [219, 95] width 180 height 20
type input "Papi"
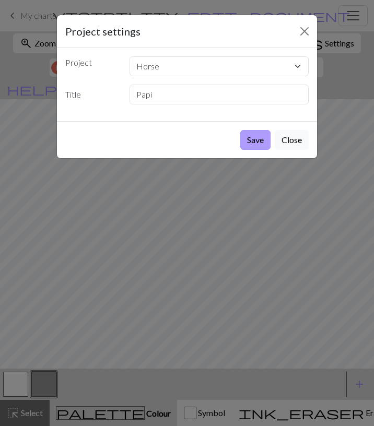
click at [254, 137] on button "Save" at bounding box center [255, 140] width 30 height 20
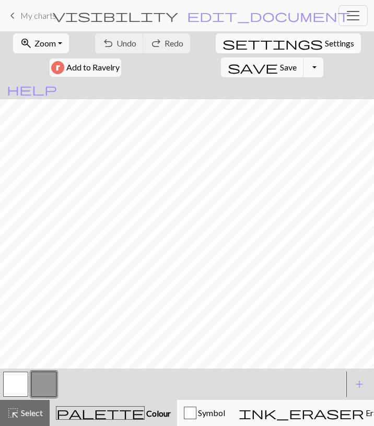
click at [216, 50] on button "settings Settings" at bounding box center [288, 43] width 145 height 20
select select "aran"
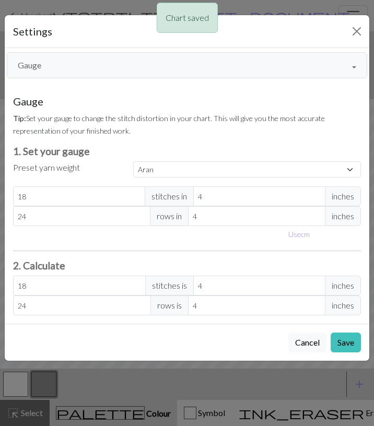
click at [158, 65] on button "Gauge" at bounding box center [187, 65] width 360 height 26
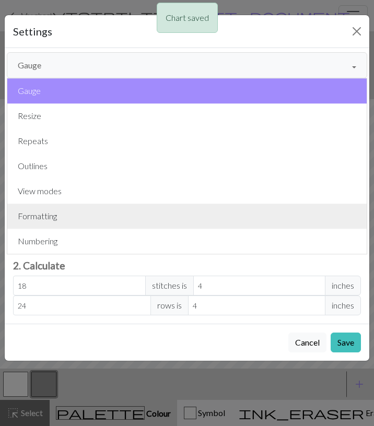
click at [96, 210] on button "Formatting" at bounding box center [186, 216] width 359 height 25
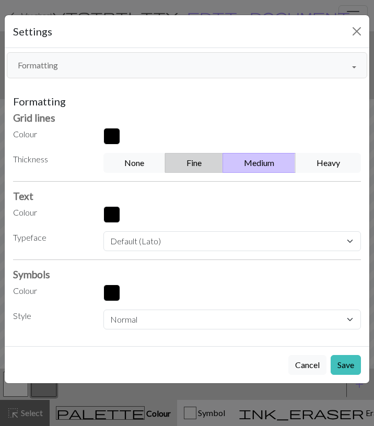
click at [211, 160] on button "Fine" at bounding box center [194, 163] width 58 height 20
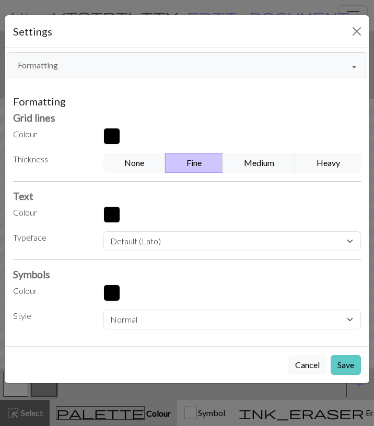
click at [347, 357] on button "Save" at bounding box center [345, 365] width 30 height 20
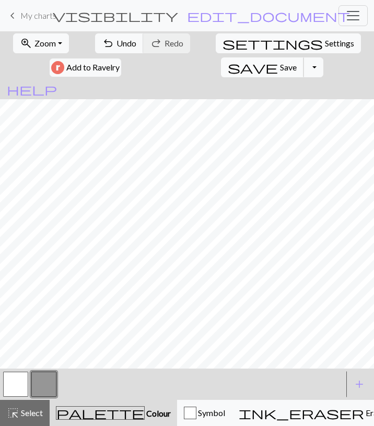
click at [304, 57] on button "save Save Save" at bounding box center [262, 67] width 83 height 20
click at [20, 384] on button "button" at bounding box center [15, 384] width 25 height 25
click at [39, 408] on div "highlight_alt Select Select" at bounding box center [25, 413] width 36 height 13
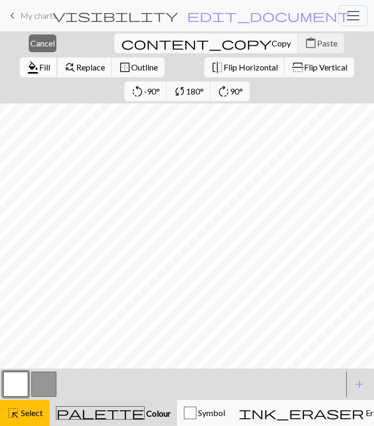
click at [39, 60] on span "format_color_fill" at bounding box center [33, 67] width 13 height 15
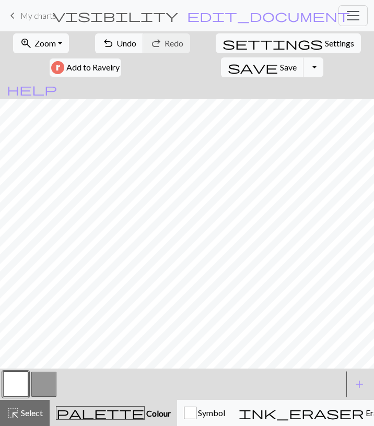
click at [42, 382] on button "button" at bounding box center [43, 384] width 25 height 25
click at [20, 385] on button "button" at bounding box center [15, 384] width 25 height 25
click at [95, 36] on button "undo Undo Undo" at bounding box center [119, 43] width 49 height 20
click at [95, 37] on button "undo Undo Undo" at bounding box center [119, 43] width 49 height 20
click at [150, 40] on span "redo" at bounding box center [156, 43] width 13 height 15
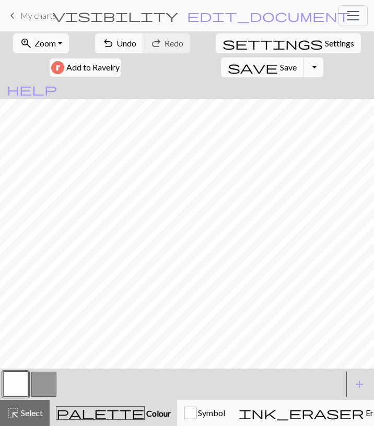
click at [42, 379] on button "button" at bounding box center [43, 384] width 25 height 25
click at [21, 383] on button "button" at bounding box center [15, 384] width 25 height 25
click at [116, 43] on span "Undo" at bounding box center [126, 43] width 20 height 10
click at [116, 44] on span "Undo" at bounding box center [126, 43] width 20 height 10
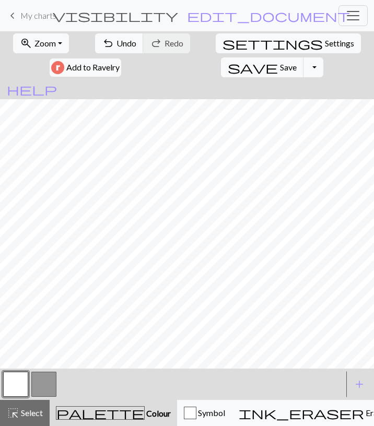
click at [41, 378] on button "button" at bounding box center [43, 384] width 25 height 25
drag, startPoint x: 27, startPoint y: 386, endPoint x: 33, endPoint y: 374, distance: 13.5
click at [27, 386] on button "button" at bounding box center [15, 384] width 25 height 25
drag, startPoint x: 83, startPoint y: 45, endPoint x: 93, endPoint y: 74, distance: 30.4
click at [102, 45] on span "undo" at bounding box center [108, 43] width 13 height 15
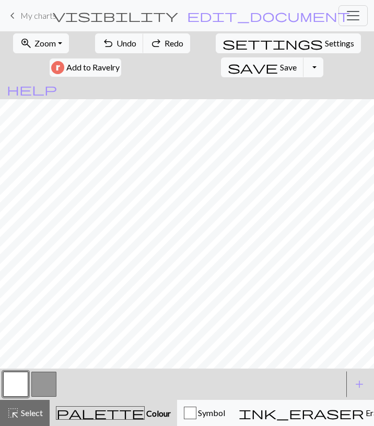
click at [40, 378] on button "button" at bounding box center [43, 384] width 25 height 25
click at [23, 378] on button "button" at bounding box center [15, 384] width 25 height 25
drag, startPoint x: 46, startPoint y: 382, endPoint x: 50, endPoint y: 375, distance: 7.3
click at [46, 381] on button "button" at bounding box center [43, 384] width 25 height 25
click at [19, 379] on button "button" at bounding box center [15, 384] width 25 height 25
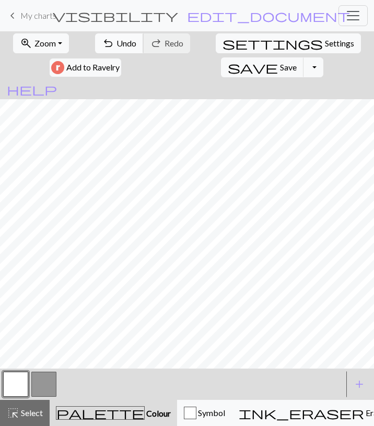
click at [116, 42] on span "Undo" at bounding box center [126, 43] width 20 height 10
drag, startPoint x: 42, startPoint y: 385, endPoint x: 60, endPoint y: 374, distance: 20.6
click at [42, 384] on button "button" at bounding box center [43, 384] width 25 height 25
click at [22, 380] on button "button" at bounding box center [15, 384] width 25 height 25
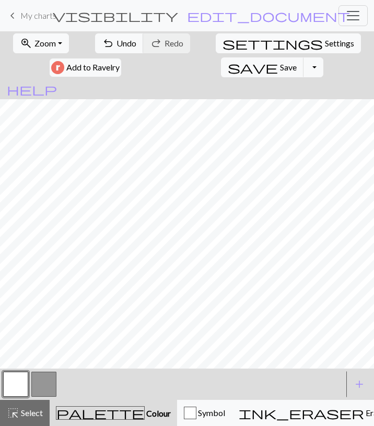
drag, startPoint x: 44, startPoint y: 387, endPoint x: 73, endPoint y: 374, distance: 31.1
click at [45, 387] on button "button" at bounding box center [43, 384] width 25 height 25
click at [17, 383] on button "button" at bounding box center [15, 384] width 25 height 25
click at [41, 378] on button "button" at bounding box center [43, 384] width 25 height 25
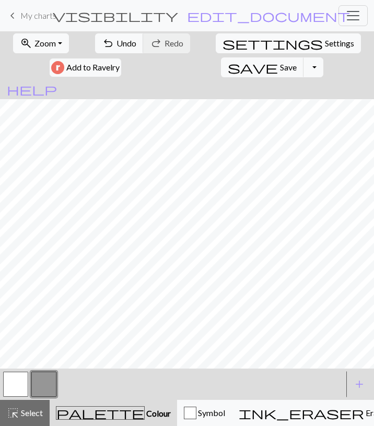
drag, startPoint x: 23, startPoint y: 381, endPoint x: 30, endPoint y: 376, distance: 8.7
click at [23, 382] on button "button" at bounding box center [15, 384] width 25 height 25
click at [37, 387] on button "button" at bounding box center [43, 384] width 25 height 25
click at [23, 385] on button "button" at bounding box center [15, 384] width 25 height 25
drag, startPoint x: 48, startPoint y: 384, endPoint x: 61, endPoint y: 369, distance: 19.6
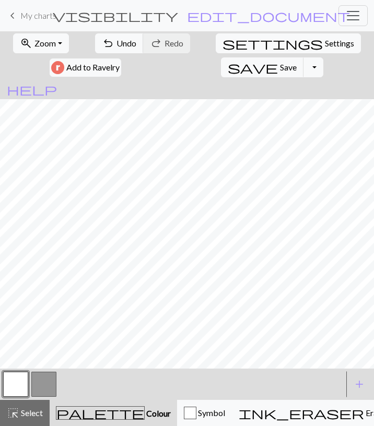
click at [48, 384] on button "button" at bounding box center [43, 384] width 25 height 25
click at [13, 378] on button "button" at bounding box center [15, 384] width 25 height 25
click at [37, 385] on button "button" at bounding box center [43, 384] width 25 height 25
click at [103, 46] on button "undo Undo Undo" at bounding box center [119, 43] width 49 height 20
click at [95, 49] on button "undo Undo Undo" at bounding box center [119, 43] width 49 height 20
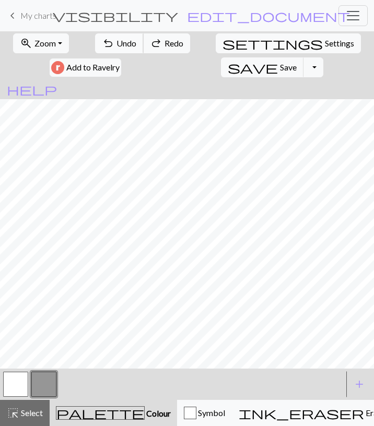
click at [95, 49] on button "undo Undo Undo" at bounding box center [119, 43] width 49 height 20
click at [104, 58] on form "zoom_in Zoom Zoom Fit all Fit width Fit height 50% 100% 150% 200% undo Undo Und…" at bounding box center [187, 65] width 374 height 68
click at [101, 51] on button "undo Undo Undo" at bounding box center [119, 43] width 49 height 20
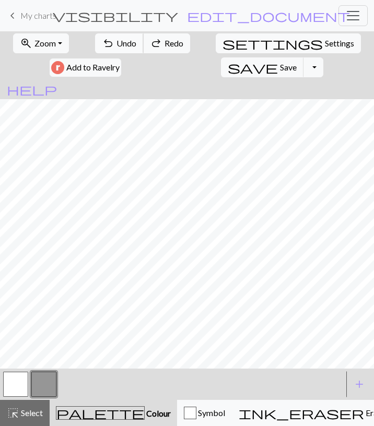
click at [101, 51] on button "undo Undo Undo" at bounding box center [119, 43] width 49 height 20
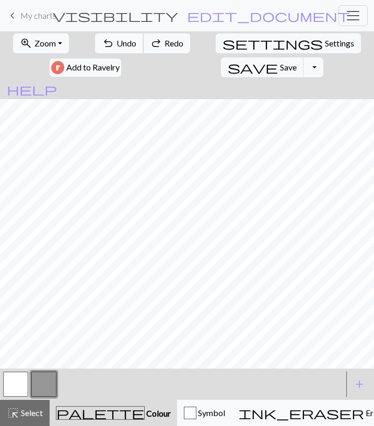
click at [101, 51] on button "undo Undo Undo" at bounding box center [119, 43] width 49 height 20
click at [101, 52] on button "undo Undo Undo" at bounding box center [119, 43] width 49 height 20
click at [21, 390] on button "button" at bounding box center [15, 384] width 25 height 25
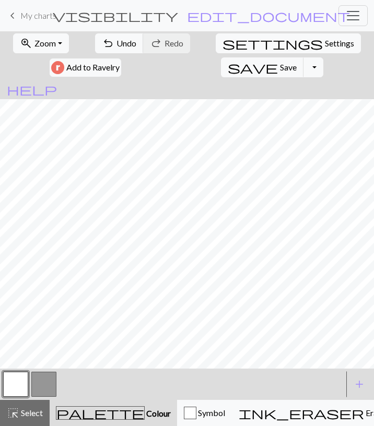
click at [49, 380] on button "button" at bounding box center [43, 384] width 25 height 25
drag, startPoint x: 101, startPoint y: 48, endPoint x: 129, endPoint y: 72, distance: 36.6
click at [116, 47] on span "Undo" at bounding box center [126, 43] width 20 height 10
click at [18, 381] on button "button" at bounding box center [15, 384] width 25 height 25
click at [46, 380] on button "button" at bounding box center [43, 384] width 25 height 25
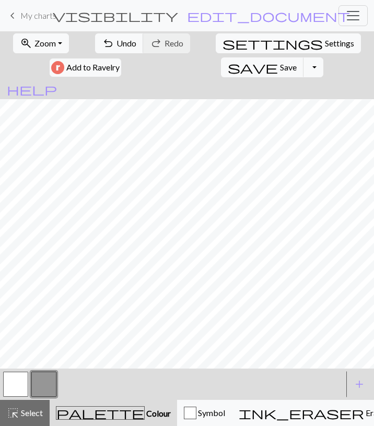
drag, startPoint x: 17, startPoint y: 392, endPoint x: 29, endPoint y: 372, distance: 22.9
click at [18, 389] on button "button" at bounding box center [15, 384] width 25 height 25
click at [51, 375] on button "button" at bounding box center [43, 384] width 25 height 25
click at [23, 384] on button "button" at bounding box center [15, 384] width 25 height 25
click at [42, 376] on button "button" at bounding box center [43, 384] width 25 height 25
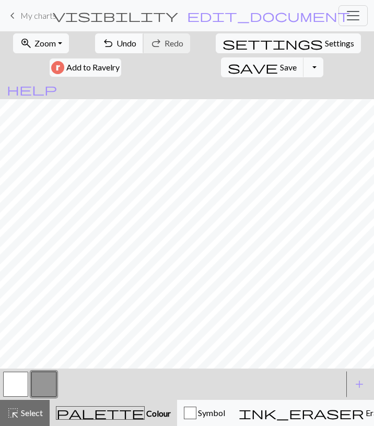
click at [105, 52] on div "undo Undo Undo redo Redo Redo" at bounding box center [142, 43] width 97 height 24
click at [100, 52] on button "undo Undo Undo" at bounding box center [119, 43] width 49 height 20
click at [116, 43] on span "Undo" at bounding box center [126, 43] width 20 height 10
click at [116, 44] on span "Undo" at bounding box center [126, 43] width 20 height 10
click at [325, 44] on span "Settings" at bounding box center [339, 43] width 29 height 13
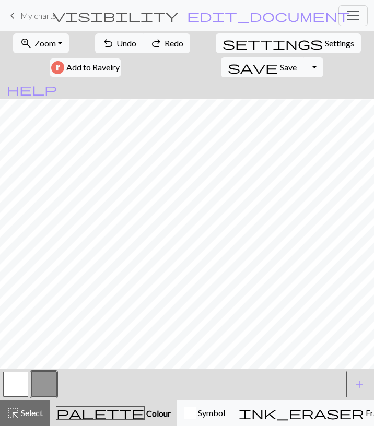
select select "aran"
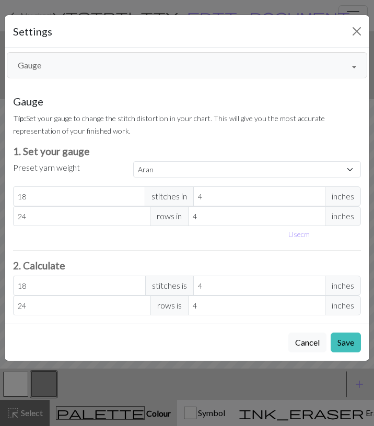
click at [132, 63] on button "Gauge" at bounding box center [187, 65] width 360 height 26
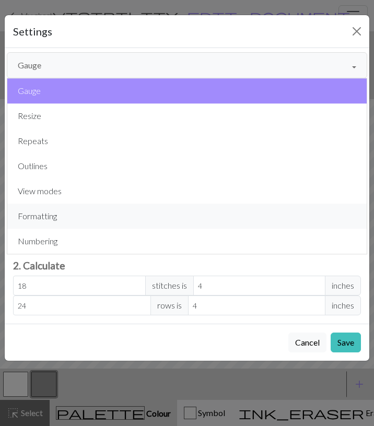
click at [72, 212] on button "Formatting" at bounding box center [186, 216] width 359 height 25
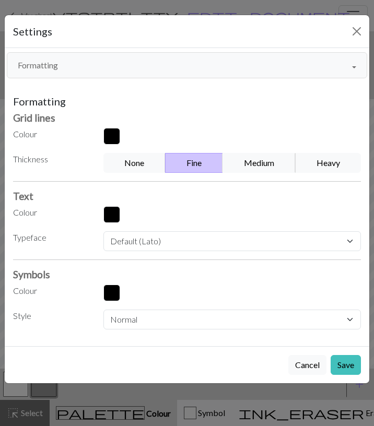
drag, startPoint x: 263, startPoint y: 162, endPoint x: 267, endPoint y: 173, distance: 11.7
click at [263, 161] on button "Medium" at bounding box center [258, 163] width 73 height 20
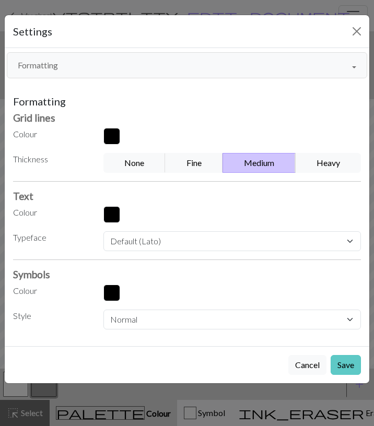
click at [346, 369] on button "Save" at bounding box center [345, 365] width 30 height 20
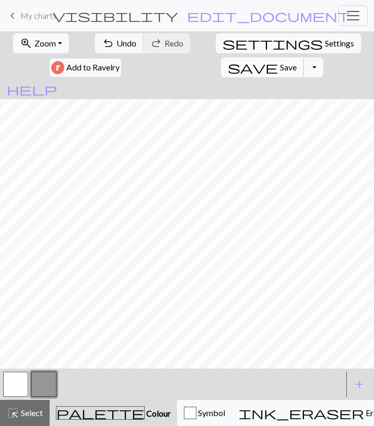
click at [304, 57] on button "save Save Save" at bounding box center [262, 67] width 83 height 20
click at [323, 57] on button "Toggle Dropdown" at bounding box center [313, 67] width 20 height 20
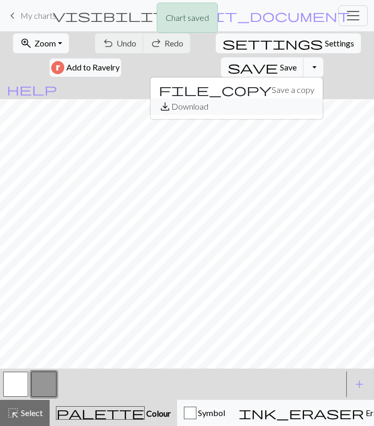
click at [323, 98] on button "save_alt Download" at bounding box center [236, 106] width 172 height 17
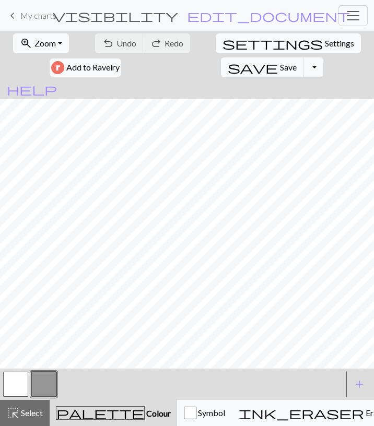
scroll to position [0, 0]
click at [35, 402] on button "highlight_alt Select Select" at bounding box center [25, 413] width 50 height 26
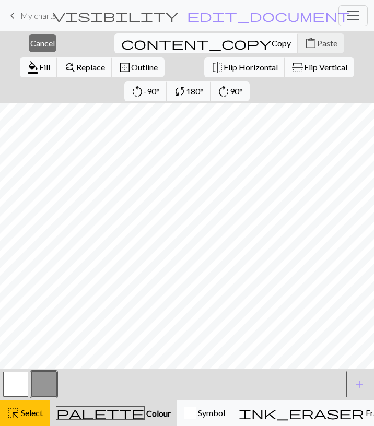
click at [271, 43] on span "Copy" at bounding box center [280, 43] width 19 height 10
click at [317, 45] on span "Paste" at bounding box center [327, 43] width 20 height 10
click at [36, 42] on span "Cancel" at bounding box center [42, 43] width 25 height 10
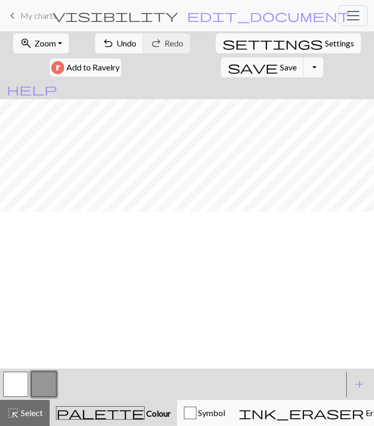
scroll to position [9, 0]
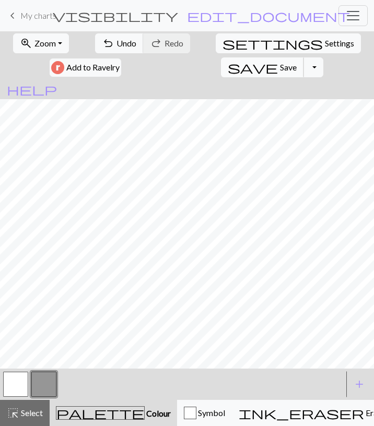
click at [297, 62] on span "Save" at bounding box center [288, 67] width 17 height 10
click at [152, 23] on form "visibility Horse / Papi edit_document Edit settings" at bounding box center [201, 15] width 217 height 18
click at [36, 19] on span "My charts" at bounding box center [38, 15] width 36 height 10
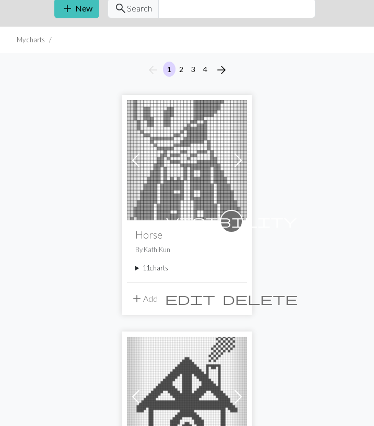
scroll to position [109, 0]
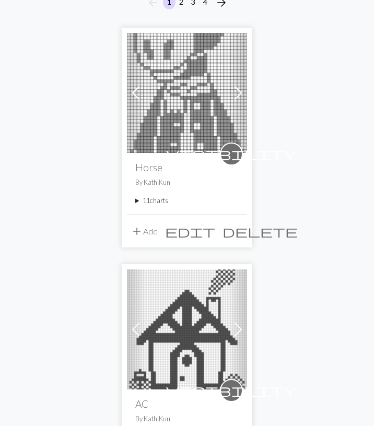
click at [156, 202] on summary "11 charts" at bounding box center [186, 201] width 103 height 10
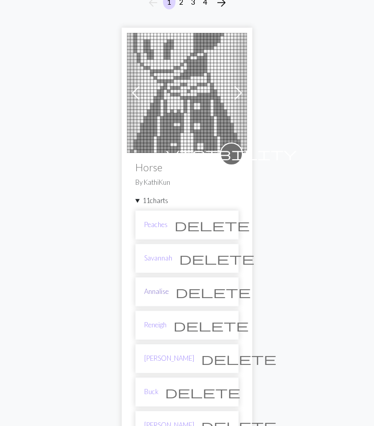
click at [163, 288] on link "Annalise" at bounding box center [156, 292] width 25 height 10
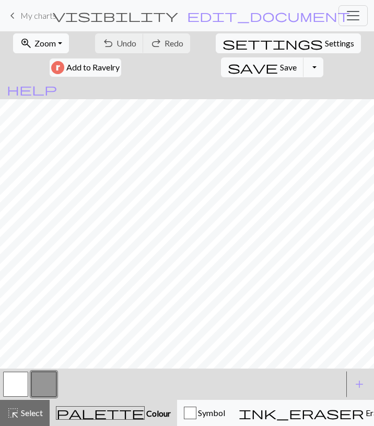
click at [54, 44] on button "zoom_in Zoom Zoom" at bounding box center [41, 43] width 56 height 20
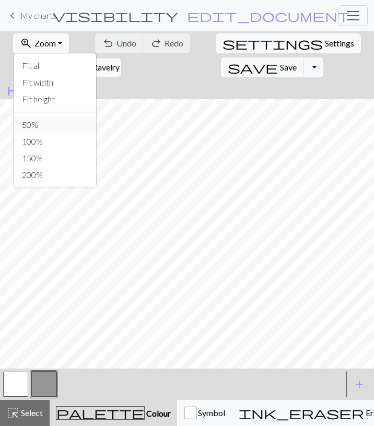
click at [57, 127] on button "50%" at bounding box center [55, 124] width 82 height 17
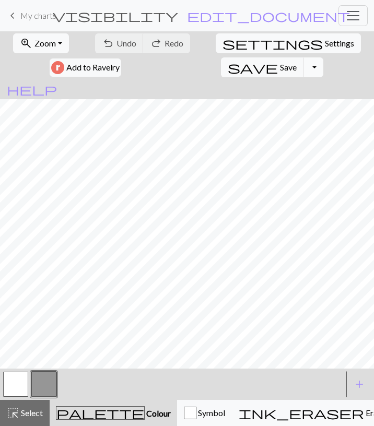
click at [323, 57] on button "Toggle Dropdown" at bounding box center [313, 67] width 20 height 20
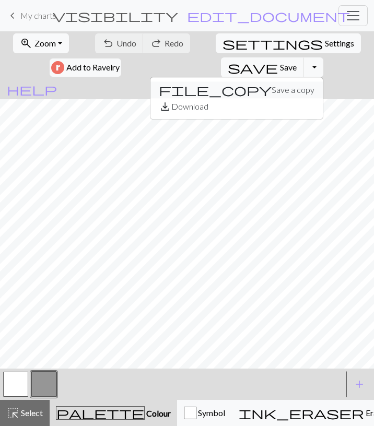
click at [320, 81] on button "file_copy Save a copy" at bounding box center [236, 89] width 172 height 17
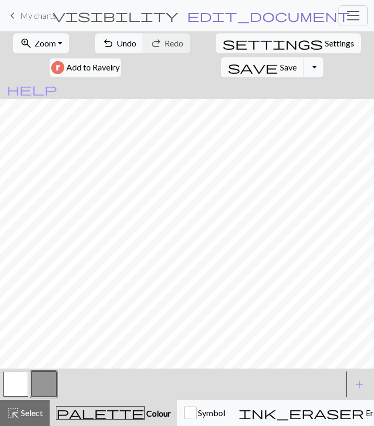
click at [257, 13] on span "edit_document" at bounding box center [268, 15] width 163 height 15
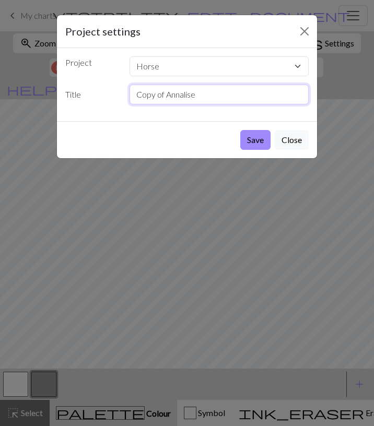
drag, startPoint x: 215, startPoint y: 97, endPoint x: 81, endPoint y: 102, distance: 134.3
click at [129, 102] on input "Copy of Annalise" at bounding box center [219, 95] width 180 height 20
type input "Roscoe"
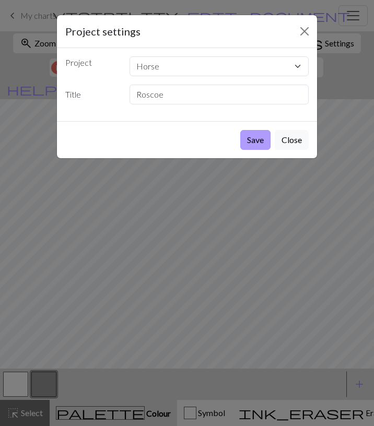
click at [252, 137] on button "Save" at bounding box center [255, 140] width 30 height 20
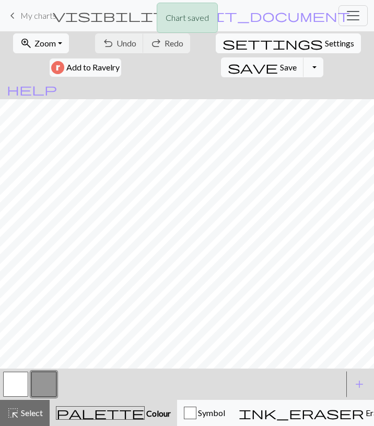
click at [325, 44] on span "Settings" at bounding box center [339, 43] width 29 height 13
select select "aran"
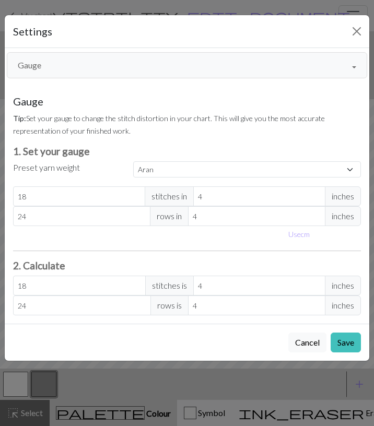
click at [166, 80] on div "Gauge Gauge Resize Repeats Outlines View modes Formatting Numbering Gauge Resiz…" at bounding box center [186, 186] width 377 height 276
click at [164, 70] on button "Gauge" at bounding box center [187, 65] width 360 height 26
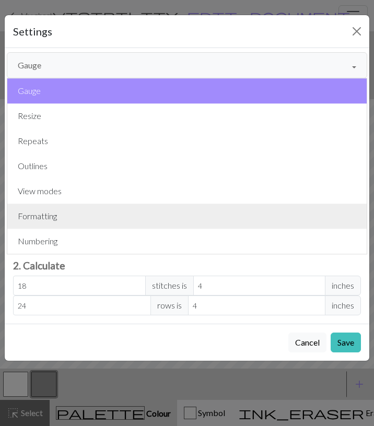
click at [113, 206] on button "Formatting" at bounding box center [186, 216] width 359 height 25
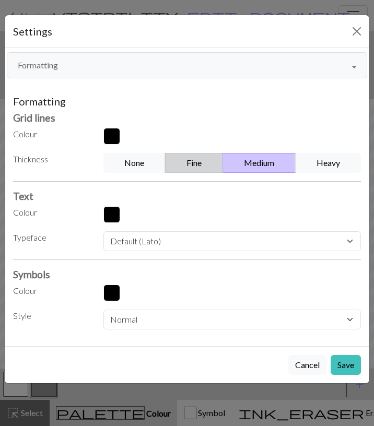
click at [212, 167] on button "Fine" at bounding box center [194, 163] width 58 height 20
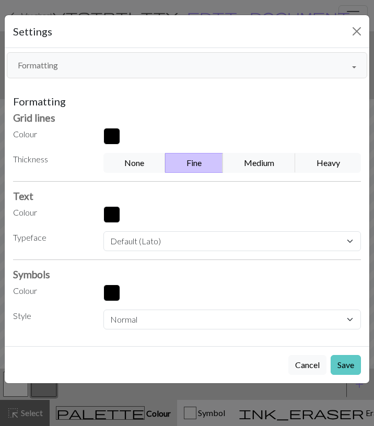
click at [347, 361] on button "Save" at bounding box center [345, 365] width 30 height 20
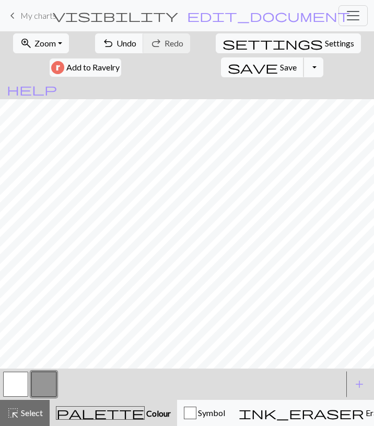
click at [297, 62] on span "Save" at bounding box center [288, 67] width 17 height 10
click at [33, 403] on button "highlight_alt Select Select" at bounding box center [25, 413] width 50 height 26
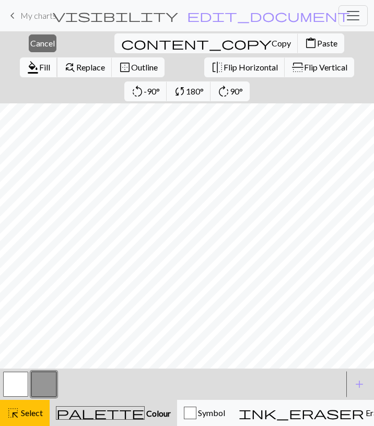
click at [50, 62] on span "Fill" at bounding box center [44, 67] width 11 height 10
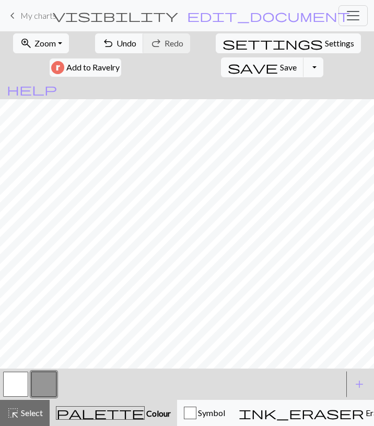
drag, startPoint x: 19, startPoint y: 381, endPoint x: 19, endPoint y: 375, distance: 5.8
click at [18, 380] on button "button" at bounding box center [15, 384] width 25 height 25
click at [40, 381] on button "button" at bounding box center [43, 384] width 25 height 25
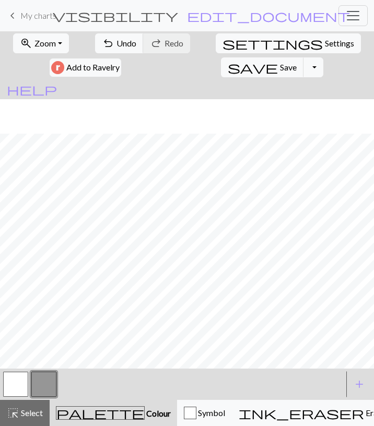
scroll to position [182, 0]
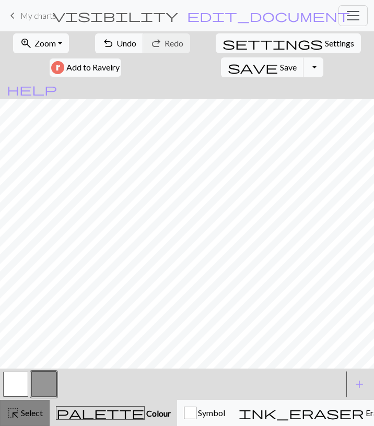
click at [25, 401] on button "highlight_alt Select Select" at bounding box center [25, 413] width 50 height 26
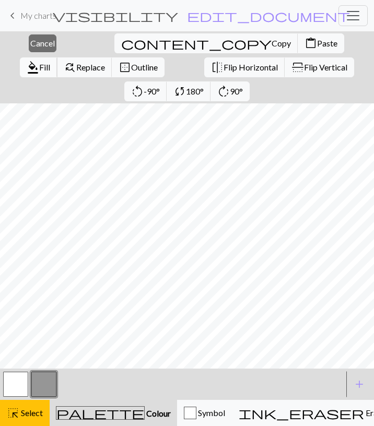
click at [57, 57] on button "format_color_fill Fill" at bounding box center [39, 67] width 38 height 20
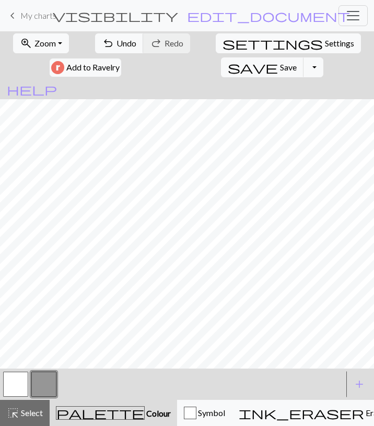
click at [19, 383] on button "button" at bounding box center [15, 384] width 25 height 25
click at [45, 383] on button "button" at bounding box center [43, 384] width 25 height 25
click at [25, 390] on button "button" at bounding box center [15, 384] width 25 height 25
click at [50, 392] on button "button" at bounding box center [43, 384] width 25 height 25
drag, startPoint x: 23, startPoint y: 381, endPoint x: 31, endPoint y: 374, distance: 10.0
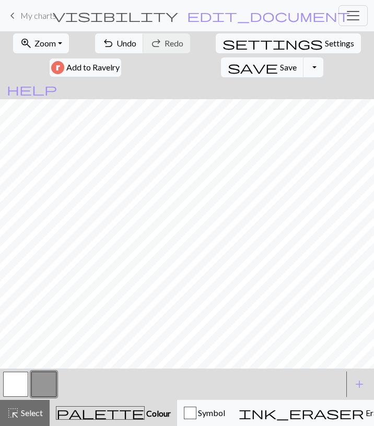
click at [25, 379] on button "button" at bounding box center [15, 384] width 25 height 25
drag, startPoint x: 50, startPoint y: 389, endPoint x: 56, endPoint y: 377, distance: 13.3
click at [50, 387] on button "button" at bounding box center [43, 384] width 25 height 25
click at [16, 382] on button "button" at bounding box center [15, 384] width 25 height 25
click at [116, 42] on span "Undo" at bounding box center [126, 43] width 20 height 10
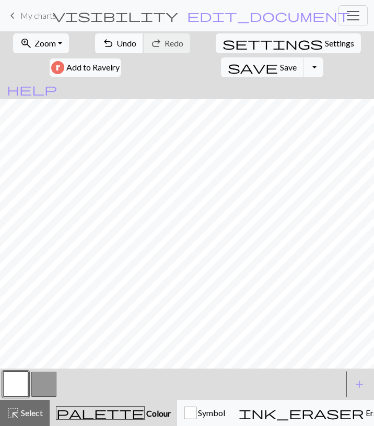
click at [116, 48] on span "Undo" at bounding box center [126, 43] width 20 height 10
click at [38, 385] on button "button" at bounding box center [43, 384] width 25 height 25
drag, startPoint x: 24, startPoint y: 377, endPoint x: 28, endPoint y: 369, distance: 9.6
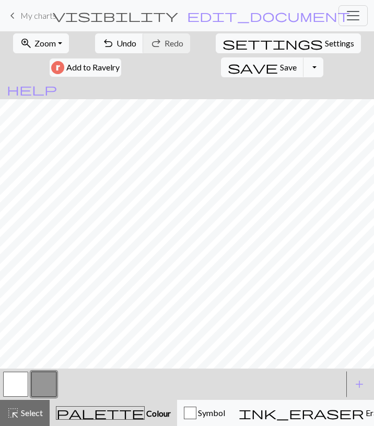
click at [25, 377] on button "button" at bounding box center [15, 384] width 25 height 25
click at [116, 45] on span "Undo" at bounding box center [126, 43] width 20 height 10
click at [32, 388] on button "button" at bounding box center [43, 384] width 25 height 25
click at [26, 383] on button "button" at bounding box center [15, 384] width 25 height 25
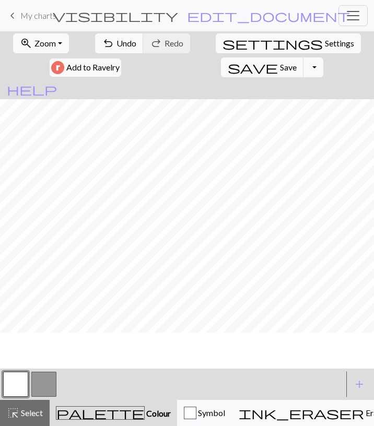
scroll to position [121, 0]
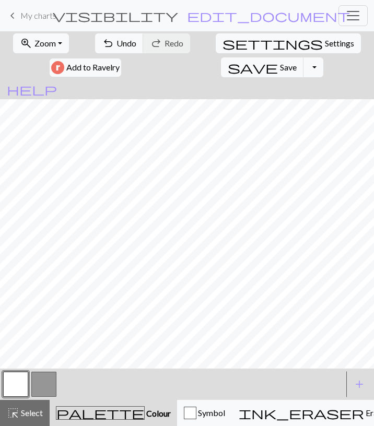
click at [47, 377] on button "button" at bounding box center [43, 384] width 25 height 25
click at [24, 387] on button "button" at bounding box center [15, 384] width 25 height 25
click at [116, 47] on span "Undo" at bounding box center [126, 43] width 20 height 10
click at [116, 48] on span "Undo" at bounding box center [126, 43] width 20 height 10
click at [50, 384] on button "button" at bounding box center [43, 384] width 25 height 25
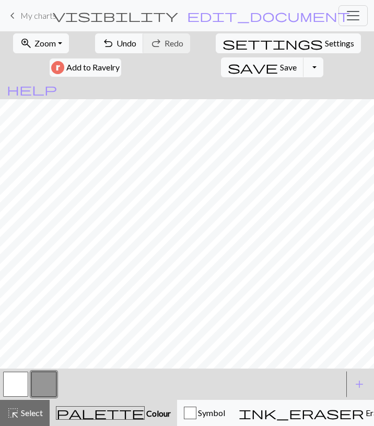
click at [34, 384] on button "button" at bounding box center [43, 384] width 25 height 25
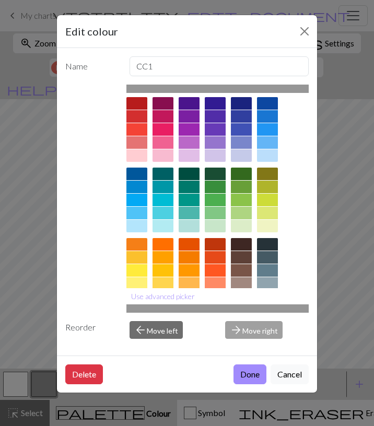
click at [35, 239] on div "Edit colour Name CC1 Use advanced picker Reorder arrow_back Move left arrow_for…" at bounding box center [187, 213] width 374 height 426
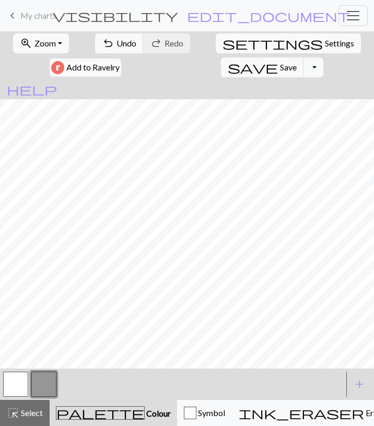
click at [15, 380] on button "button" at bounding box center [15, 384] width 25 height 25
click at [96, 49] on button "undo Undo Undo" at bounding box center [119, 43] width 49 height 20
click at [116, 46] on span "Undo" at bounding box center [126, 43] width 20 height 10
click at [95, 34] on button "undo Undo Undo" at bounding box center [119, 43] width 49 height 20
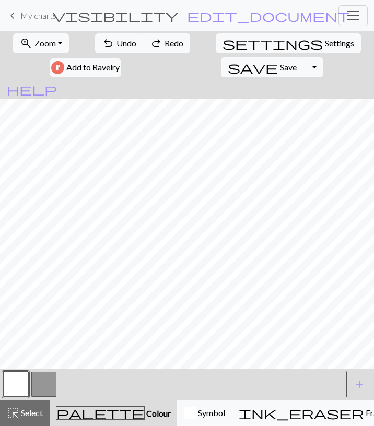
click at [44, 376] on button "button" at bounding box center [43, 384] width 25 height 25
click at [20, 378] on button "button" at bounding box center [15, 384] width 25 height 25
click at [98, 51] on button "undo Undo Undo" at bounding box center [119, 43] width 49 height 20
click at [116, 45] on span "Undo" at bounding box center [126, 43] width 20 height 10
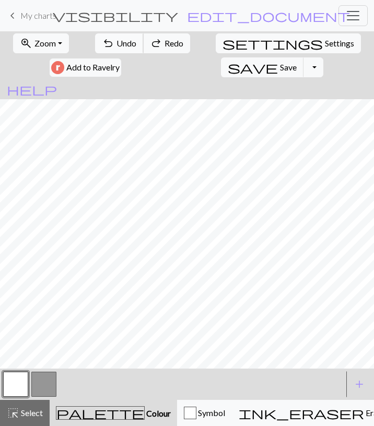
click at [116, 45] on span "Undo" at bounding box center [126, 43] width 20 height 10
click at [116, 42] on span "Undo" at bounding box center [126, 43] width 20 height 10
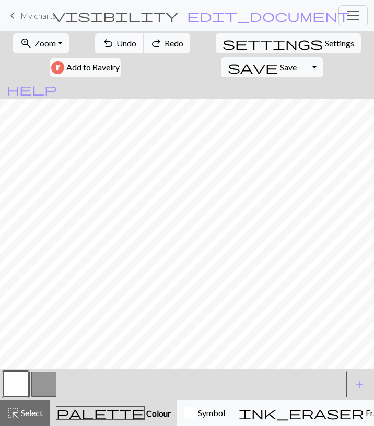
click at [116, 41] on span "Undo" at bounding box center [126, 43] width 20 height 10
drag, startPoint x: 42, startPoint y: 381, endPoint x: 46, endPoint y: 375, distance: 6.7
click at [43, 380] on button "button" at bounding box center [43, 384] width 25 height 25
click at [116, 45] on span "Undo" at bounding box center [126, 43] width 20 height 10
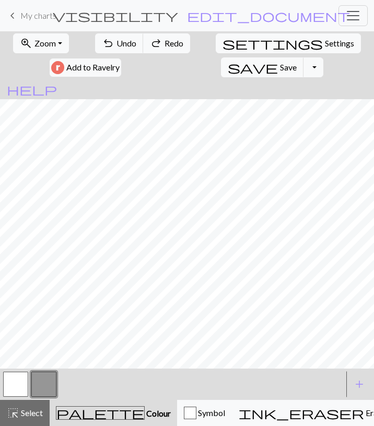
drag, startPoint x: 22, startPoint y: 389, endPoint x: 29, endPoint y: 372, distance: 17.8
click at [22, 388] on button "button" at bounding box center [15, 384] width 25 height 25
drag, startPoint x: 41, startPoint y: 389, endPoint x: 48, endPoint y: 373, distance: 17.4
click at [41, 388] on button "button" at bounding box center [43, 384] width 25 height 25
click at [17, 381] on button "button" at bounding box center [15, 384] width 25 height 25
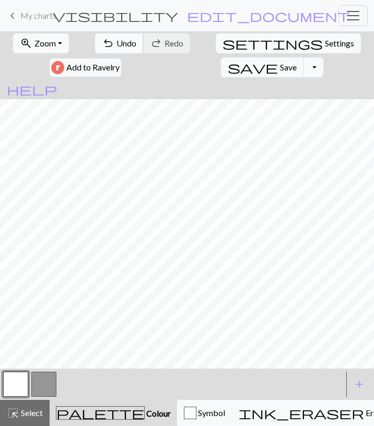
click at [116, 47] on span "Undo" at bounding box center [126, 43] width 20 height 10
click at [116, 42] on span "Undo" at bounding box center [126, 43] width 20 height 10
click at [101, 51] on button "undo Undo Undo" at bounding box center [119, 43] width 49 height 20
drag, startPoint x: 111, startPoint y: 52, endPoint x: 104, endPoint y: 49, distance: 7.3
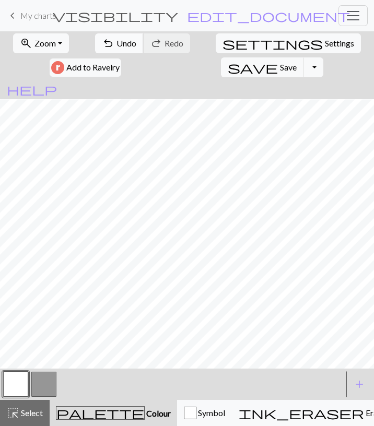
click at [111, 52] on button "undo Undo Undo" at bounding box center [119, 43] width 49 height 20
click at [116, 48] on span "Undo" at bounding box center [126, 43] width 20 height 10
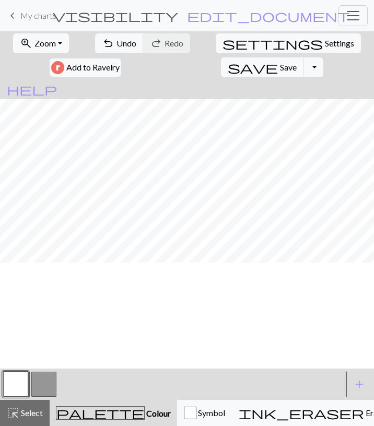
scroll to position [0, 0]
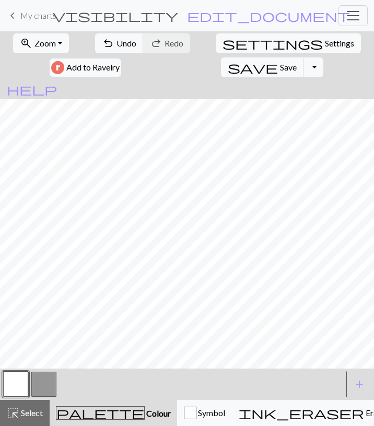
click at [240, 23] on form "visibility Horse / Roscoe edit_document Edit settings" at bounding box center [201, 15] width 217 height 18
click at [111, 42] on button "undo Undo Undo" at bounding box center [119, 43] width 49 height 20
click at [116, 44] on span "Undo" at bounding box center [126, 43] width 20 height 10
drag, startPoint x: 40, startPoint y: 387, endPoint x: 44, endPoint y: 374, distance: 13.4
click at [40, 386] on button "button" at bounding box center [43, 384] width 25 height 25
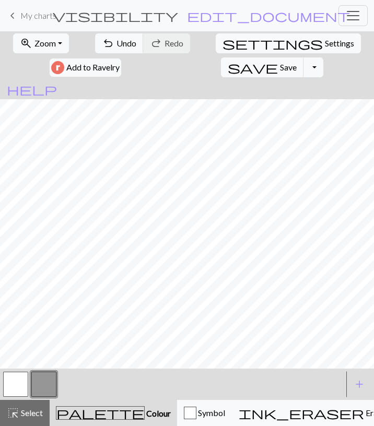
drag, startPoint x: 23, startPoint y: 380, endPoint x: 31, endPoint y: 371, distance: 11.8
click at [23, 380] on button "button" at bounding box center [15, 384] width 25 height 25
click at [37, 386] on button "button" at bounding box center [43, 384] width 25 height 25
click at [16, 380] on button "button" at bounding box center [15, 384] width 25 height 25
click at [43, 381] on button "button" at bounding box center [43, 384] width 25 height 25
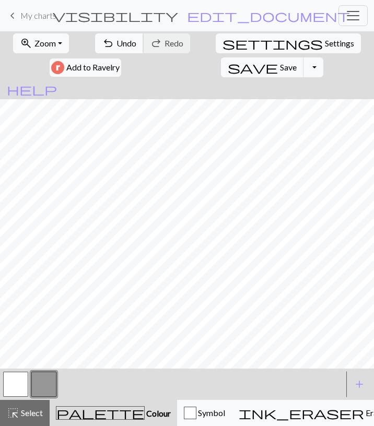
click at [98, 37] on button "undo Undo Undo" at bounding box center [119, 43] width 49 height 20
click at [143, 39] on button "redo Redo Redo" at bounding box center [166, 43] width 47 height 20
click at [116, 40] on span "Undo" at bounding box center [126, 43] width 20 height 10
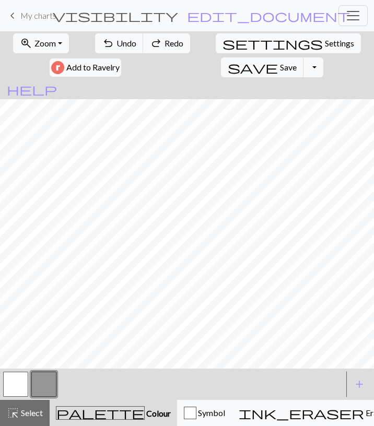
click at [23, 382] on button "button" at bounding box center [15, 384] width 25 height 25
click at [102, 41] on span "undo" at bounding box center [108, 43] width 13 height 15
click at [102, 40] on span "undo" at bounding box center [108, 43] width 13 height 15
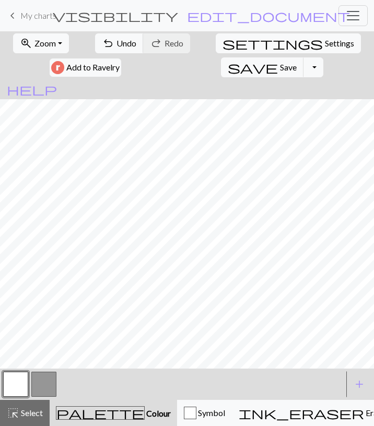
drag, startPoint x: 48, startPoint y: 381, endPoint x: 52, endPoint y: 372, distance: 10.0
click at [48, 378] on button "button" at bounding box center [43, 384] width 25 height 25
click at [38, 382] on button "button" at bounding box center [43, 384] width 25 height 25
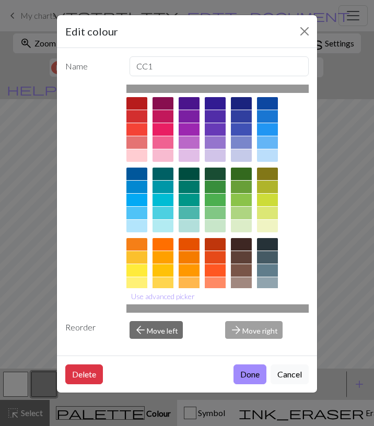
click at [13, 388] on div "Edit colour Name CC1 Use advanced picker Reorder arrow_back Move left arrow_for…" at bounding box center [187, 213] width 374 height 426
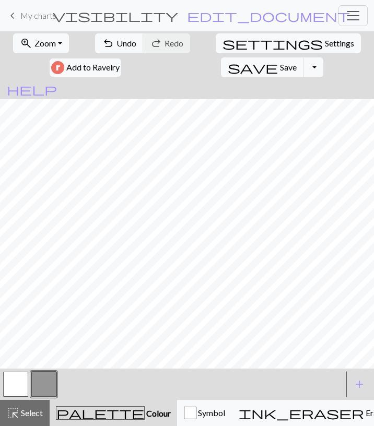
drag, startPoint x: 13, startPoint y: 384, endPoint x: 19, endPoint y: 373, distance: 12.2
click at [13, 384] on button "button" at bounding box center [15, 384] width 25 height 25
click at [36, 378] on button "button" at bounding box center [43, 384] width 25 height 25
click at [20, 380] on button "button" at bounding box center [15, 384] width 25 height 25
click at [39, 380] on button "button" at bounding box center [43, 384] width 25 height 25
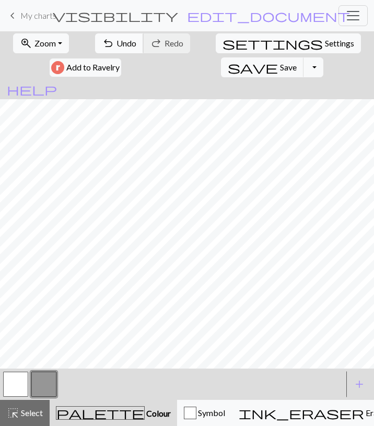
click at [116, 39] on span "Undo" at bounding box center [126, 43] width 20 height 10
click at [22, 379] on button "button" at bounding box center [15, 384] width 25 height 25
click at [48, 376] on button "button" at bounding box center [43, 384] width 25 height 25
click at [116, 43] on span "Undo" at bounding box center [126, 43] width 20 height 10
click at [29, 383] on div at bounding box center [16, 384] width 28 height 28
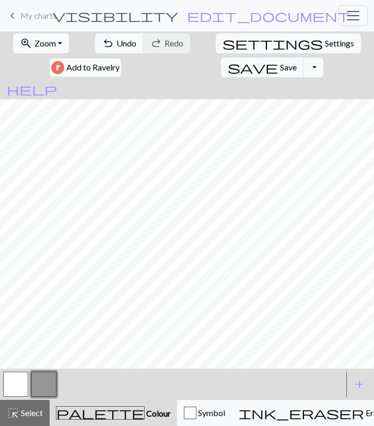
click at [22, 378] on button "button" at bounding box center [15, 384] width 25 height 25
click at [38, 377] on button "button" at bounding box center [43, 384] width 25 height 25
click at [26, 381] on button "button" at bounding box center [15, 384] width 25 height 25
click at [35, 383] on button "button" at bounding box center [43, 384] width 25 height 25
click at [19, 388] on button "button" at bounding box center [15, 384] width 25 height 25
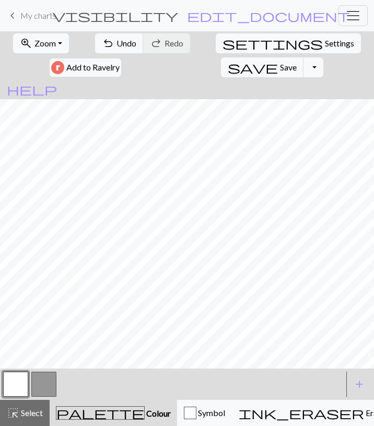
click at [51, 384] on button "button" at bounding box center [43, 384] width 25 height 25
click at [27, 389] on button "button" at bounding box center [15, 384] width 25 height 25
click at [116, 47] on span "Undo" at bounding box center [126, 43] width 20 height 10
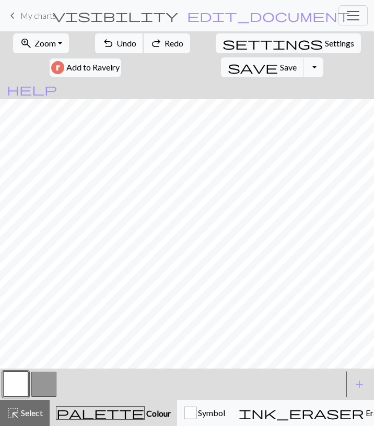
click at [116, 47] on span "Undo" at bounding box center [126, 43] width 20 height 10
click at [325, 44] on span "Settings" at bounding box center [339, 43] width 29 height 13
select select "aran"
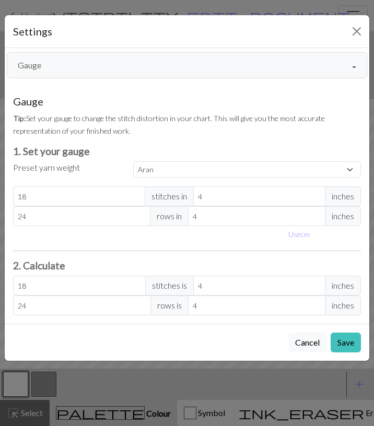
click at [167, 76] on button "Gauge" at bounding box center [187, 65] width 360 height 26
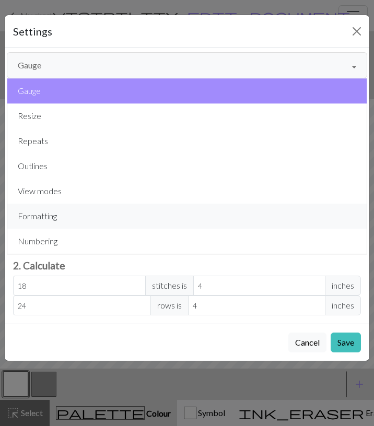
click at [117, 205] on button "Formatting" at bounding box center [186, 216] width 359 height 25
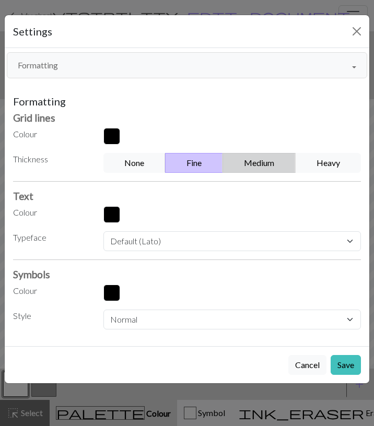
click at [251, 157] on button "Medium" at bounding box center [258, 163] width 73 height 20
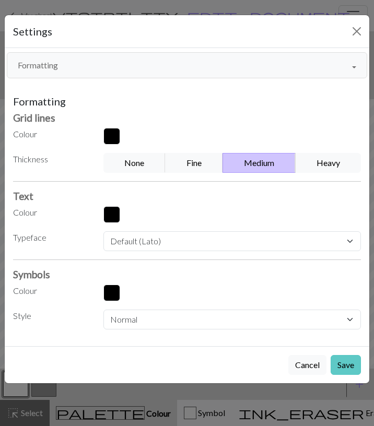
click at [342, 359] on button "Save" at bounding box center [345, 365] width 30 height 20
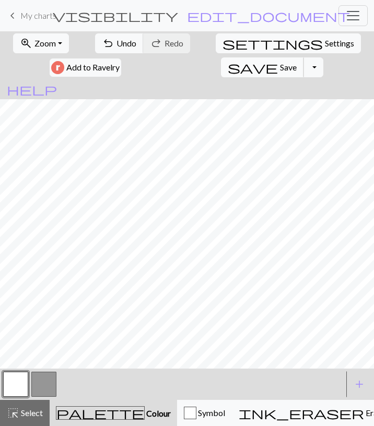
click at [297, 62] on span "Save" at bounding box center [288, 67] width 17 height 10
drag, startPoint x: 17, startPoint y: 419, endPoint x: 20, endPoint y: 414, distance: 6.1
click at [18, 419] on span "highlight_alt" at bounding box center [13, 413] width 13 height 15
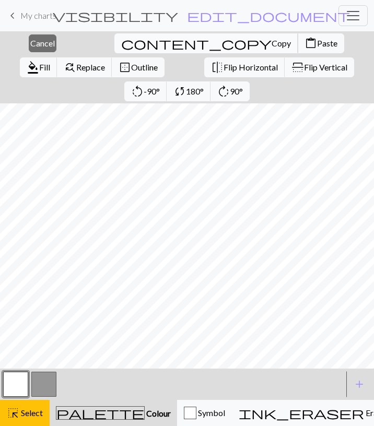
click at [271, 45] on span "Copy" at bounding box center [280, 43] width 19 height 10
click at [317, 48] on span "Paste" at bounding box center [327, 43] width 20 height 10
click at [30, 44] on span "Cancel" at bounding box center [42, 43] width 25 height 10
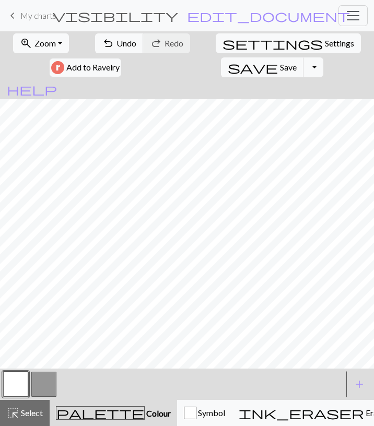
drag, startPoint x: 45, startPoint y: 383, endPoint x: 45, endPoint y: 372, distance: 11.0
click at [45, 381] on button "button" at bounding box center [43, 384] width 25 height 25
click at [21, 407] on div "highlight_alt Select Select" at bounding box center [25, 413] width 36 height 13
click at [31, 409] on span "Select" at bounding box center [30, 413] width 23 height 10
drag, startPoint x: 34, startPoint y: 412, endPoint x: 40, endPoint y: 385, distance: 27.4
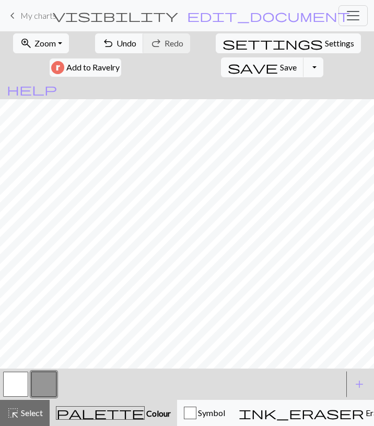
click at [34, 408] on div "highlight_alt Select Select" at bounding box center [25, 413] width 36 height 13
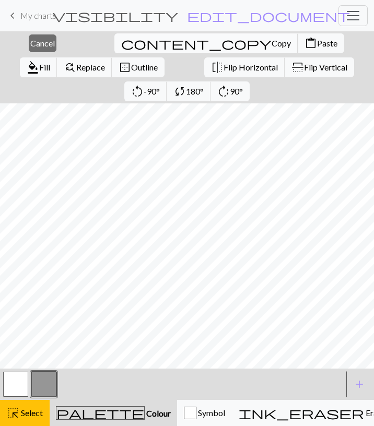
click at [271, 41] on span "Copy" at bounding box center [280, 43] width 19 height 10
click at [117, 46] on button "content_copy Copy" at bounding box center [206, 43] width 184 height 20
drag, startPoint x: 155, startPoint y: 46, endPoint x: 88, endPoint y: 48, distance: 67.4
click at [317, 46] on span "Paste" at bounding box center [327, 43] width 20 height 10
click at [40, 46] on span "Cancel" at bounding box center [42, 43] width 25 height 10
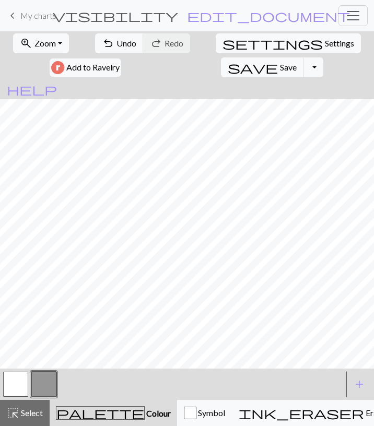
click at [18, 378] on button "button" at bounding box center [15, 384] width 25 height 25
drag, startPoint x: 36, startPoint y: 408, endPoint x: 39, endPoint y: 403, distance: 6.5
click at [36, 409] on span "Select" at bounding box center [30, 413] width 23 height 10
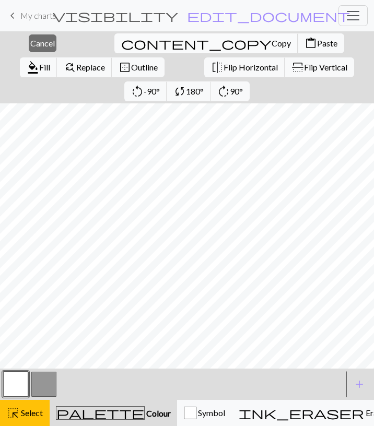
click at [271, 45] on span "Copy" at bounding box center [280, 43] width 19 height 10
drag, startPoint x: 148, startPoint y: 44, endPoint x: 120, endPoint y: 46, distance: 28.3
click at [317, 44] on span "Paste" at bounding box center [327, 43] width 20 height 10
click at [42, 45] on span "Cancel" at bounding box center [42, 43] width 25 height 10
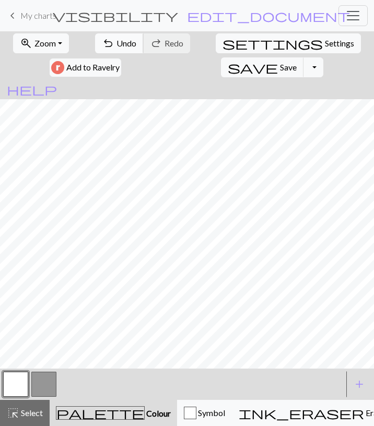
click at [103, 38] on button "undo Undo Undo" at bounding box center [119, 43] width 49 height 20
click at [116, 41] on span "Undo" at bounding box center [126, 43] width 20 height 10
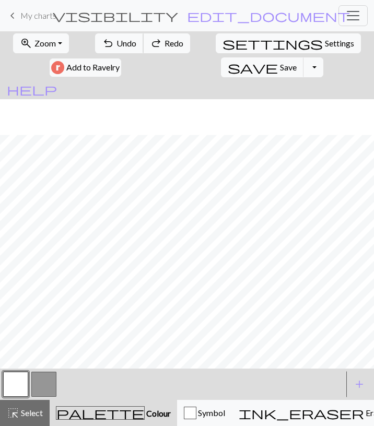
scroll to position [61, 0]
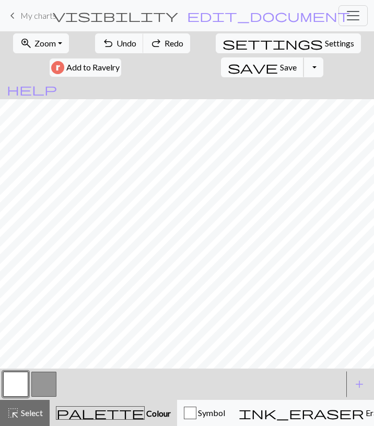
click at [278, 60] on span "save" at bounding box center [253, 67] width 50 height 15
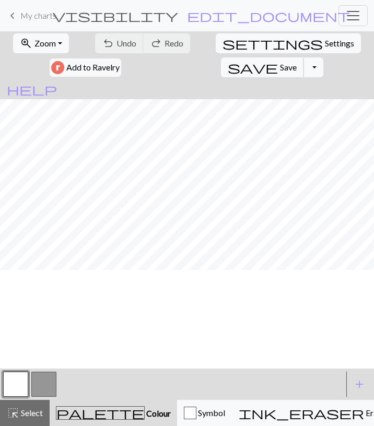
scroll to position [0, 0]
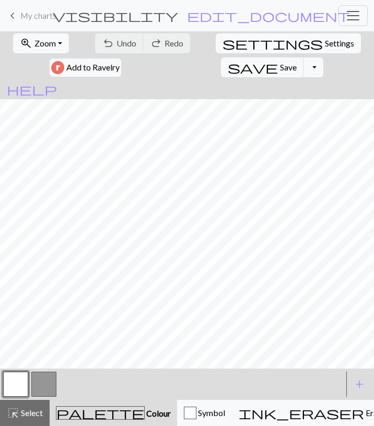
click at [40, 19] on span "My charts" at bounding box center [38, 15] width 36 height 10
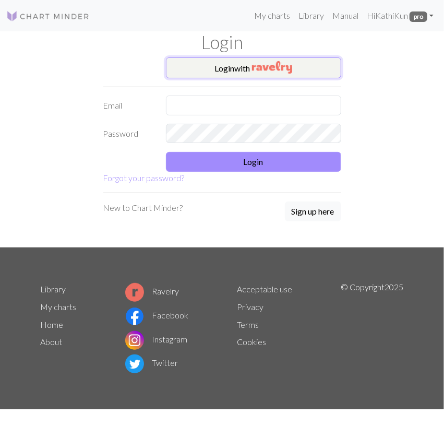
click at [280, 64] on img "button" at bounding box center [272, 67] width 40 height 13
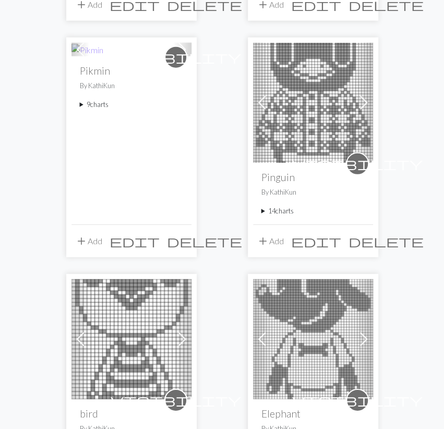
scroll to position [814, 0]
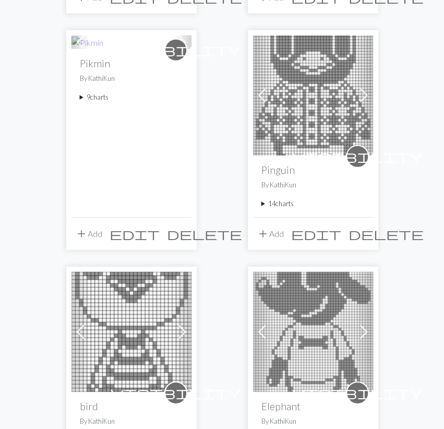
click at [100, 98] on summary "9 charts" at bounding box center [131, 97] width 103 height 10
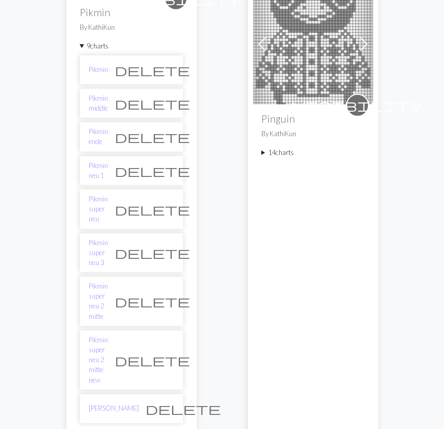
scroll to position [869, 0]
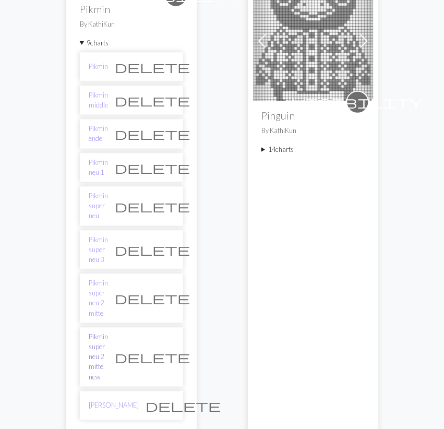
click at [108, 332] on link "Pikmin super neu 2 mitte new" at bounding box center [98, 357] width 19 height 50
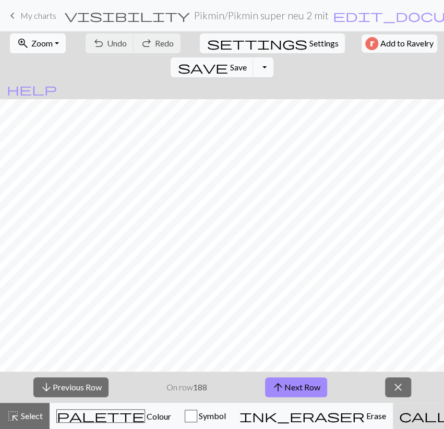
click at [40, 41] on span "Zoom" at bounding box center [41, 43] width 21 height 10
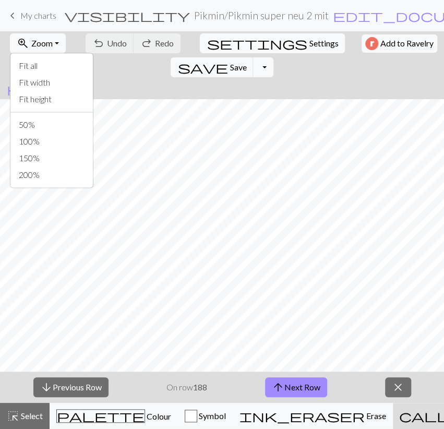
click at [29, 115] on div "Fit all Fit width Fit height 50% 100% 150% 200%" at bounding box center [52, 120] width 84 height 135
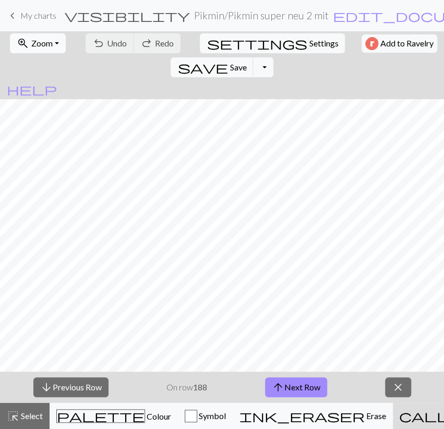
click at [50, 44] on button "zoom_in Zoom Zoom" at bounding box center [38, 43] width 56 height 20
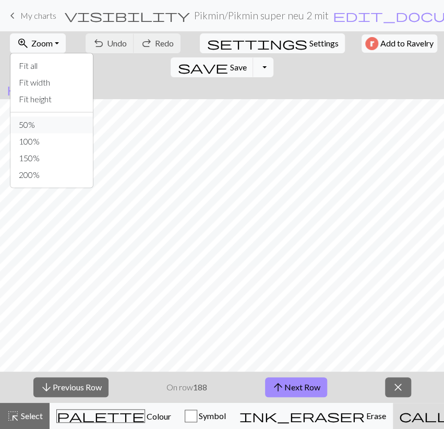
click at [31, 123] on button "50%" at bounding box center [51, 124] width 82 height 17
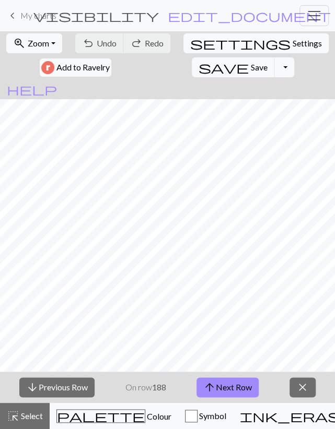
scroll to position [109, 0]
click at [226, 379] on button "arrow_upward Next Row" at bounding box center [227, 387] width 62 height 20
click at [249, 383] on button "arrow_upward Next Row" at bounding box center [227, 387] width 62 height 20
click at [251, 72] on span "Save" at bounding box center [259, 67] width 17 height 10
click at [247, 391] on button "arrow_upward Next Row" at bounding box center [227, 387] width 62 height 20
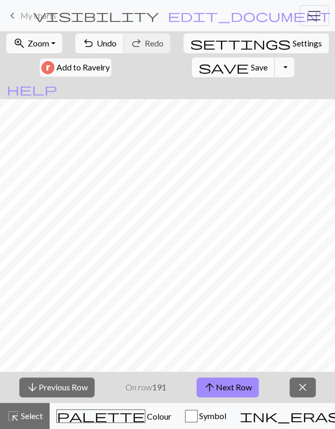
click at [198, 64] on span "save" at bounding box center [223, 67] width 50 height 15
click at [236, 384] on button "arrow_upward Next Row" at bounding box center [227, 387] width 62 height 20
click at [251, 66] on span "Save" at bounding box center [259, 67] width 17 height 10
click at [243, 390] on button "arrow_upward Next Row" at bounding box center [227, 387] width 62 height 20
click at [251, 68] on span "Save" at bounding box center [259, 67] width 17 height 10
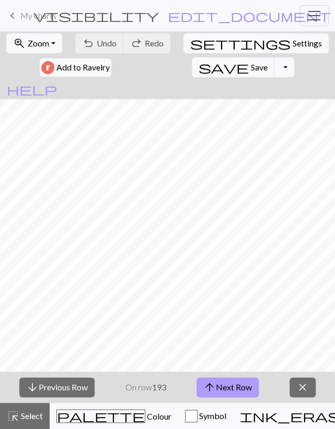
click at [204, 387] on span "arrow_upward" at bounding box center [209, 387] width 13 height 15
click at [251, 68] on span "Save" at bounding box center [259, 67] width 17 height 10
click at [222, 386] on button "arrow_upward Next Row" at bounding box center [227, 387] width 62 height 20
click at [251, 64] on span "Save" at bounding box center [259, 67] width 17 height 10
drag, startPoint x: 233, startPoint y: 385, endPoint x: 239, endPoint y: 377, distance: 9.7
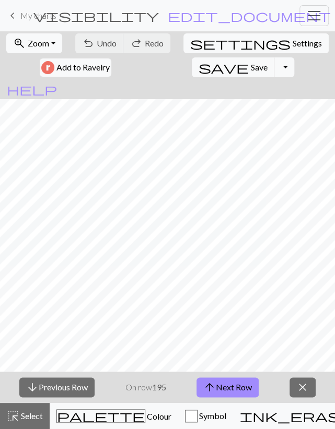
click at [233, 384] on button "arrow_upward Next Row" at bounding box center [227, 387] width 62 height 20
click at [209, 389] on span "arrow_upward" at bounding box center [209, 387] width 13 height 15
click at [251, 69] on span "Save" at bounding box center [259, 67] width 17 height 10
click at [226, 392] on button "arrow_upward Next Row" at bounding box center [227, 387] width 62 height 20
click at [233, 386] on button "arrow_upward Next Row" at bounding box center [227, 387] width 62 height 20
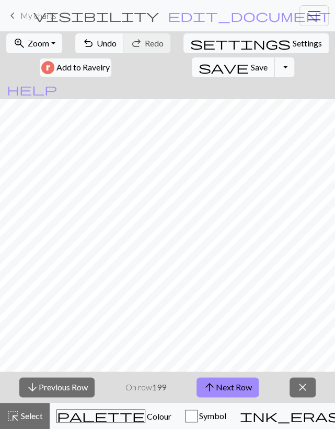
click at [251, 66] on span "Save" at bounding box center [259, 67] width 17 height 10
click at [245, 386] on button "arrow_upward Next Row" at bounding box center [227, 387] width 62 height 20
click at [192, 59] on button "save Save Save" at bounding box center [233, 67] width 83 height 20
click at [232, 386] on button "arrow_upward Next Row" at bounding box center [227, 387] width 62 height 20
click at [192, 65] on button "save Save Save" at bounding box center [233, 67] width 83 height 20
